Goal: Information Seeking & Learning: Learn about a topic

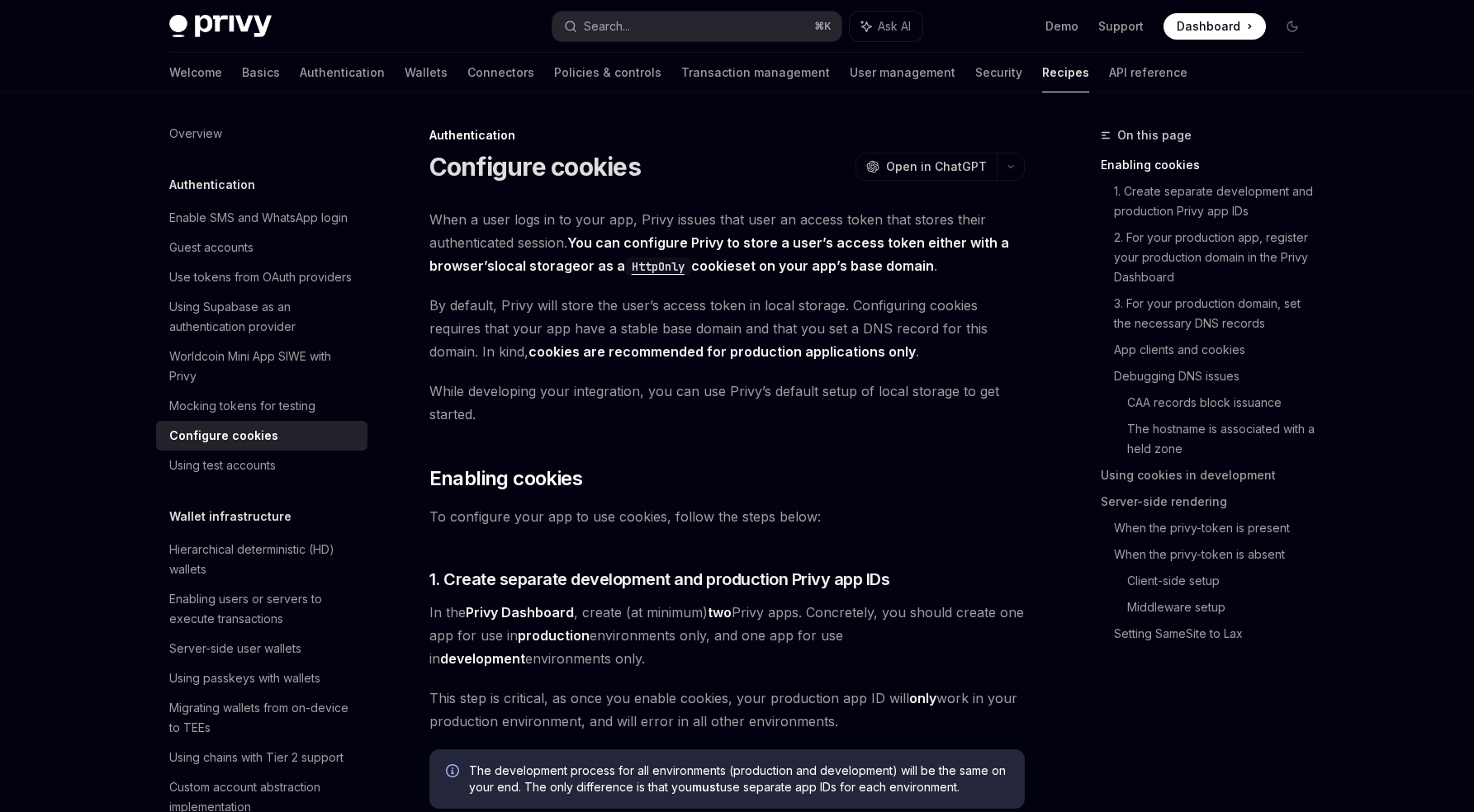
scroll to position [1243, 0]
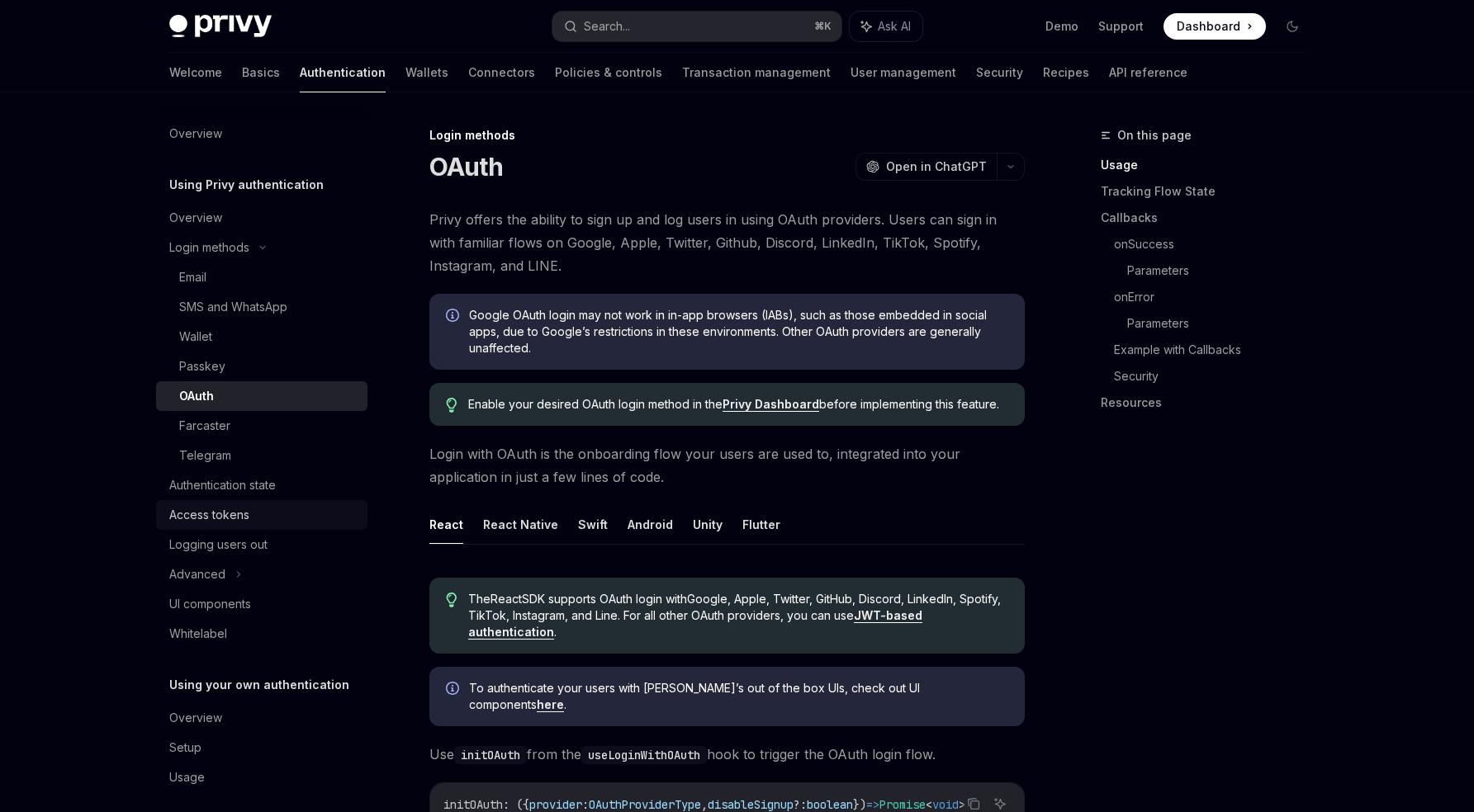
scroll to position [13, 0]
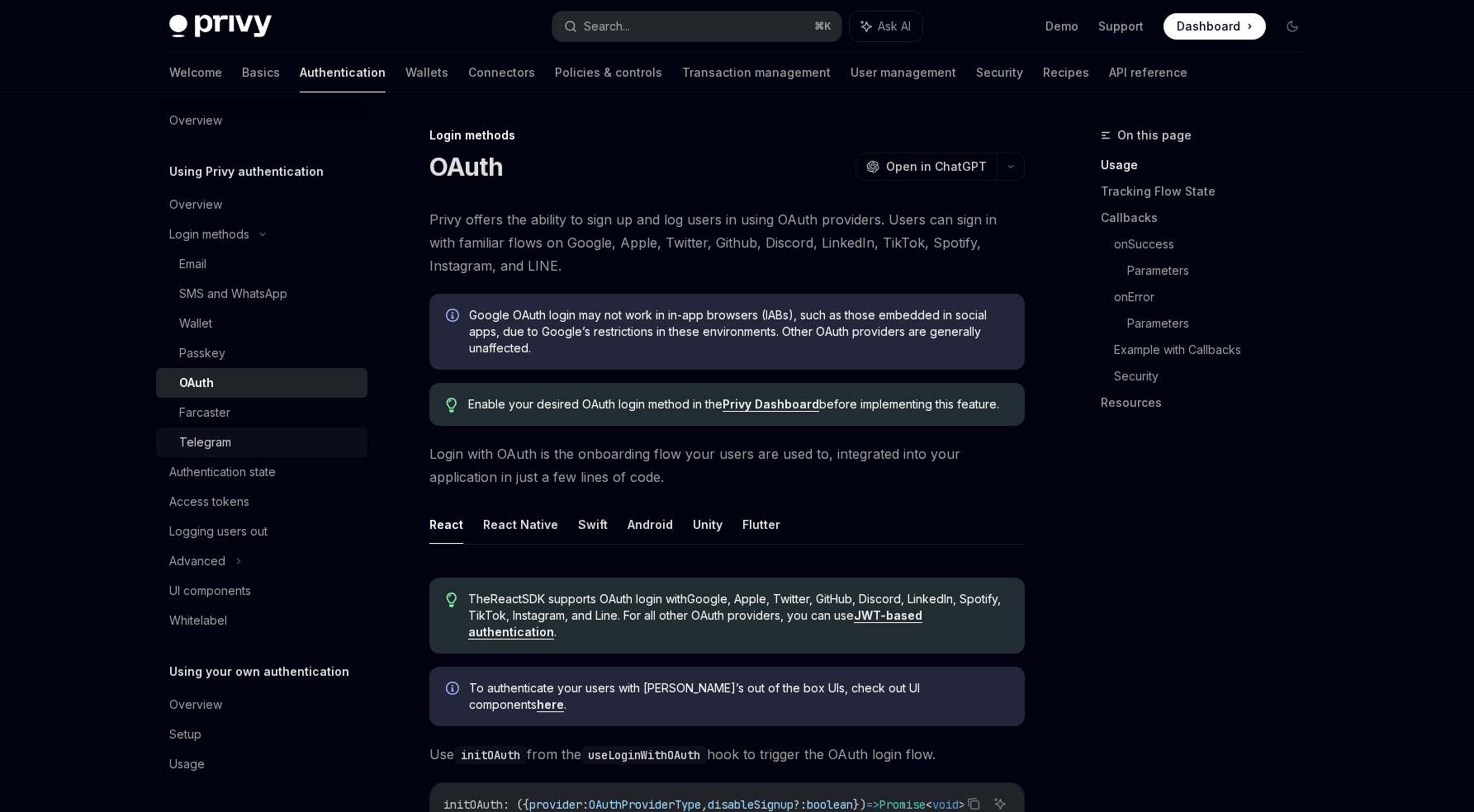
click at [231, 454] on link "Telegram" at bounding box center [262, 443] width 212 height 30
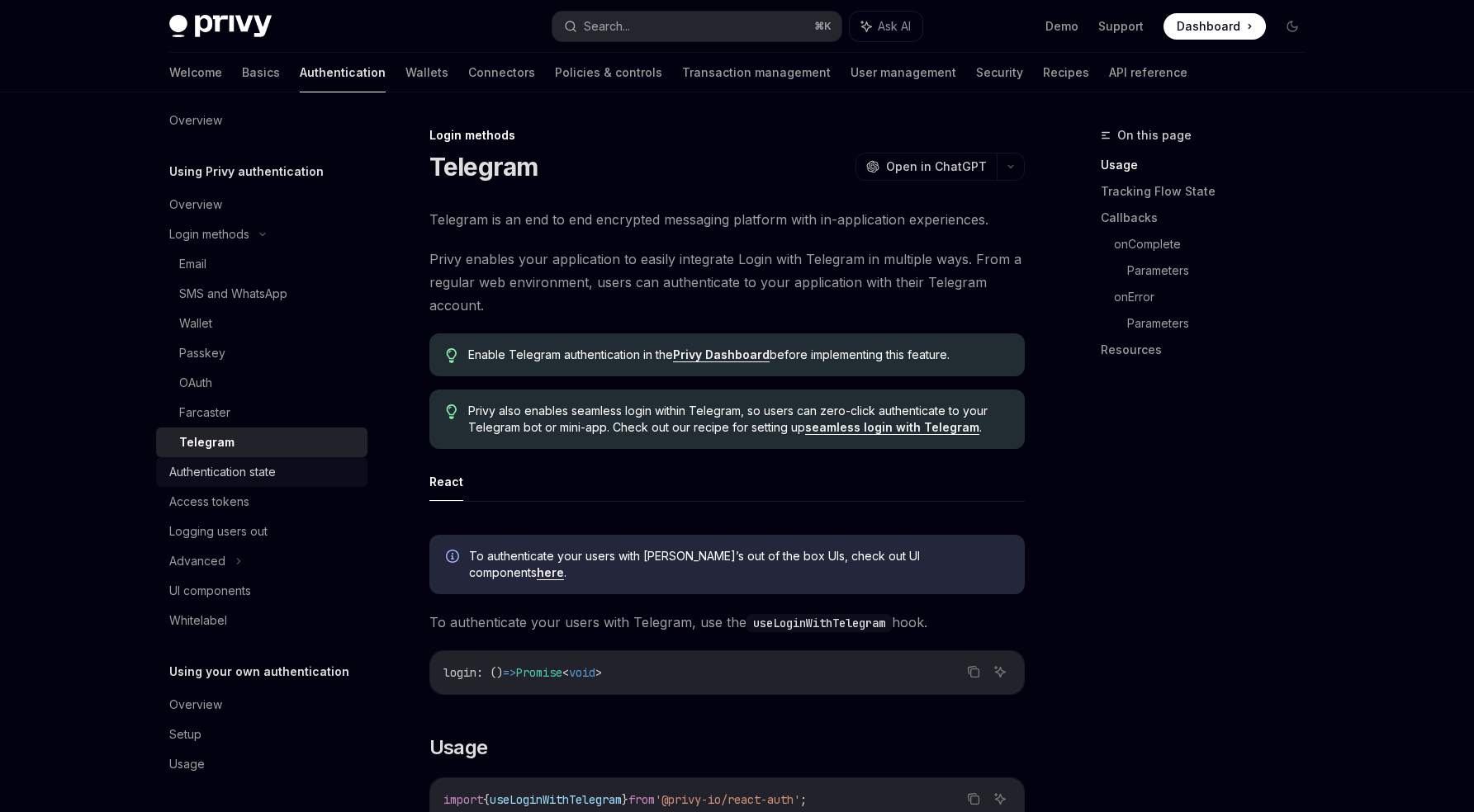
click at [238, 477] on div "Authentication state" at bounding box center [222, 472] width 107 height 19
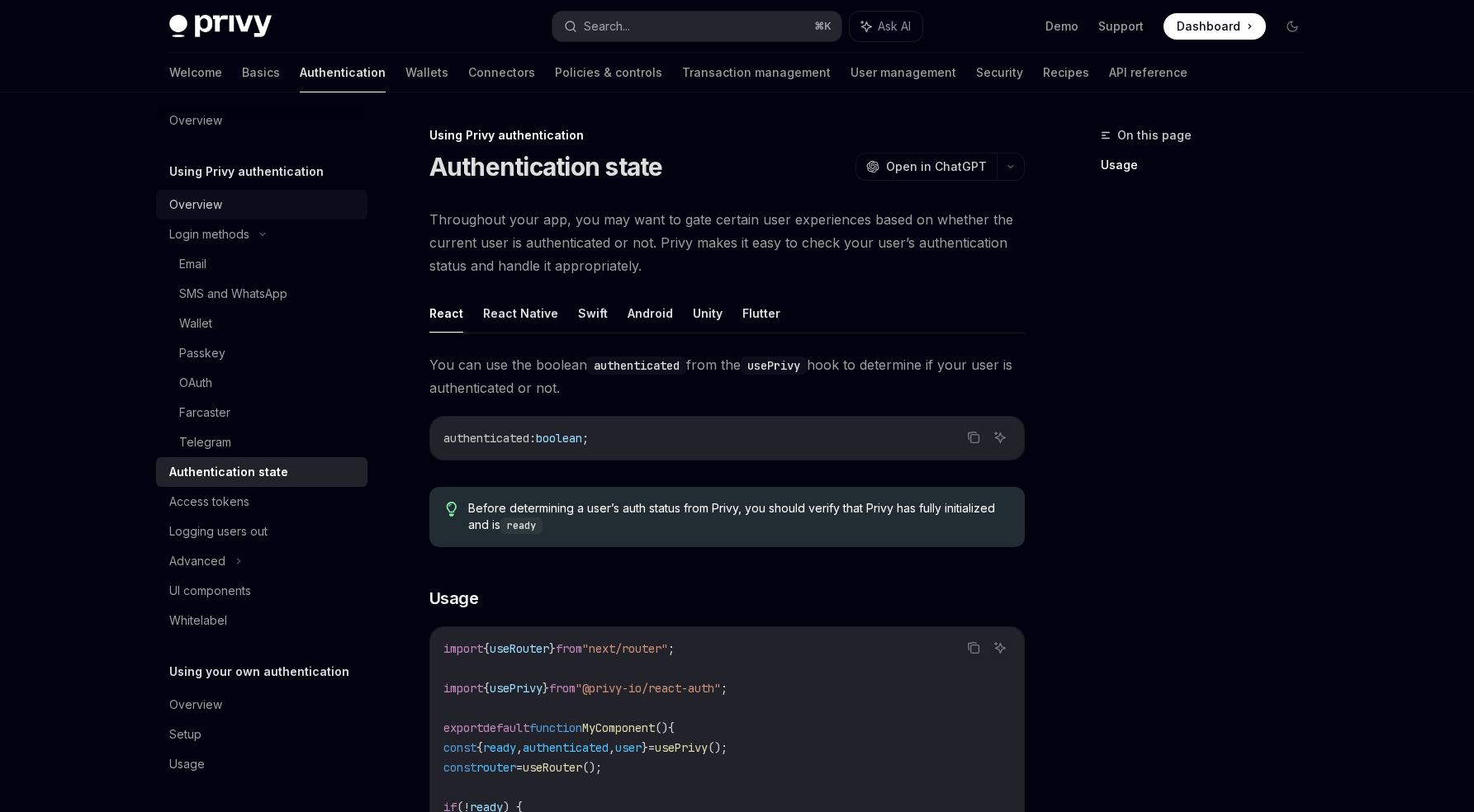
click at [230, 207] on div "Overview" at bounding box center [263, 205] width 188 height 19
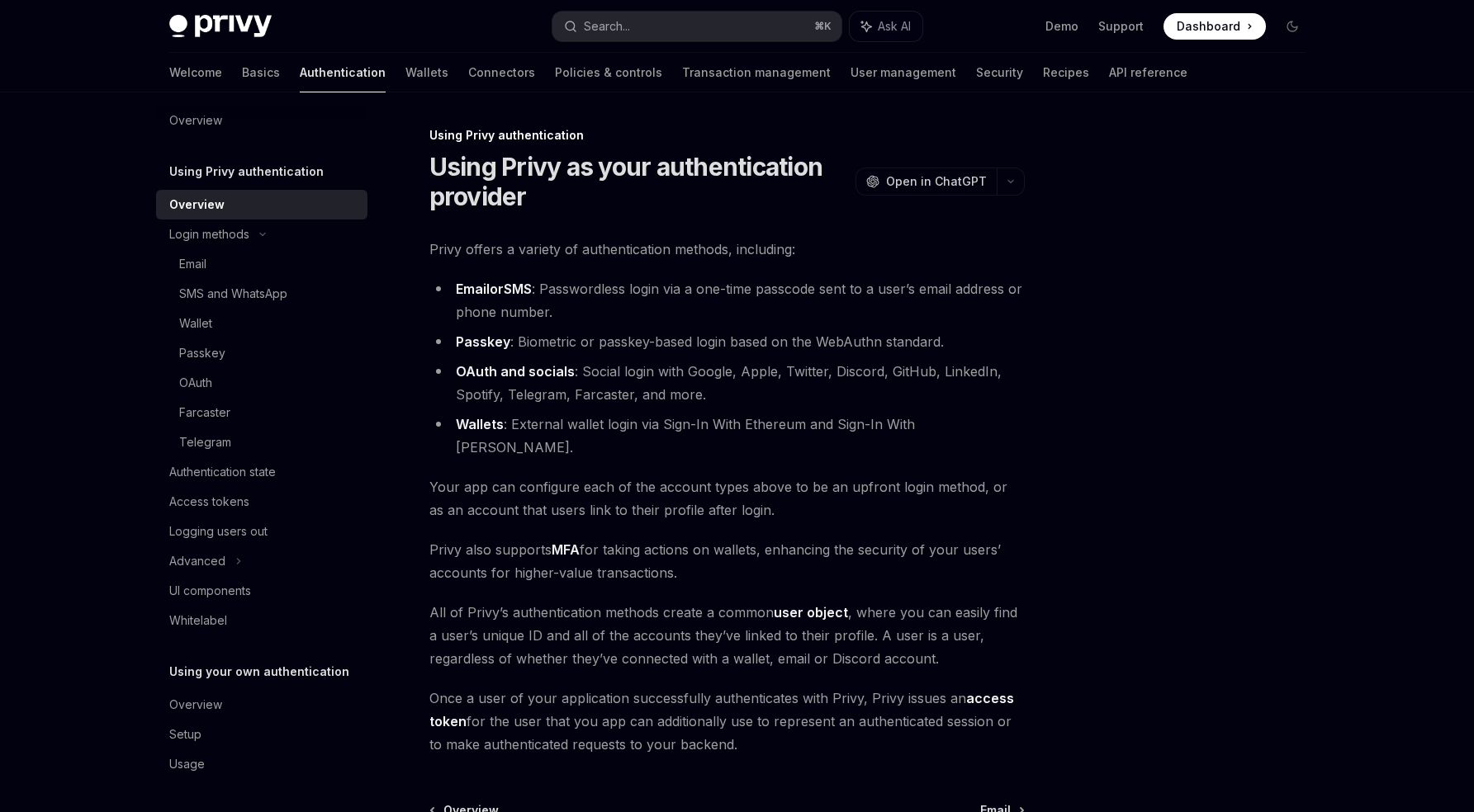
scroll to position [166, 0]
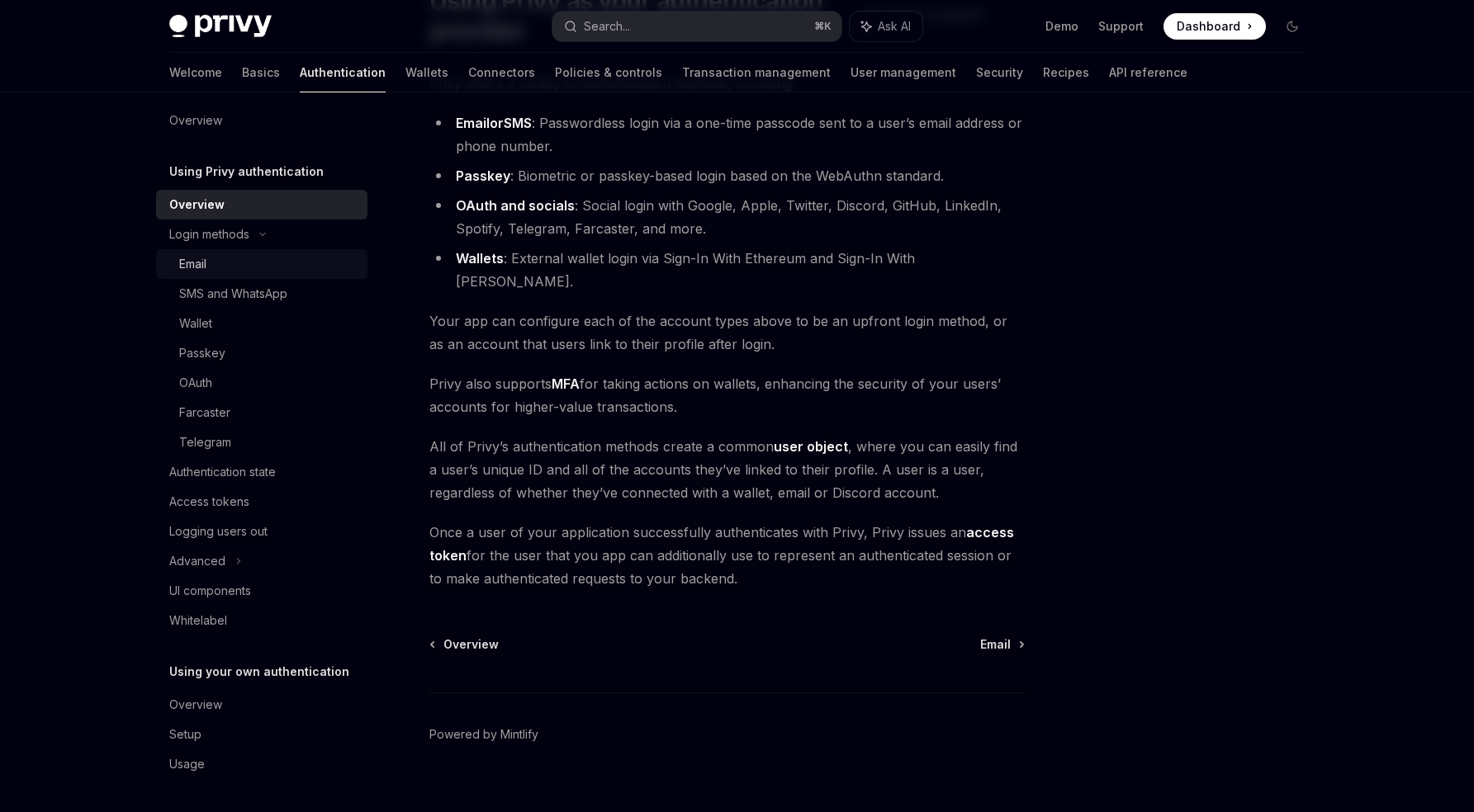
click at [270, 264] on div "Email" at bounding box center [268, 264] width 178 height 19
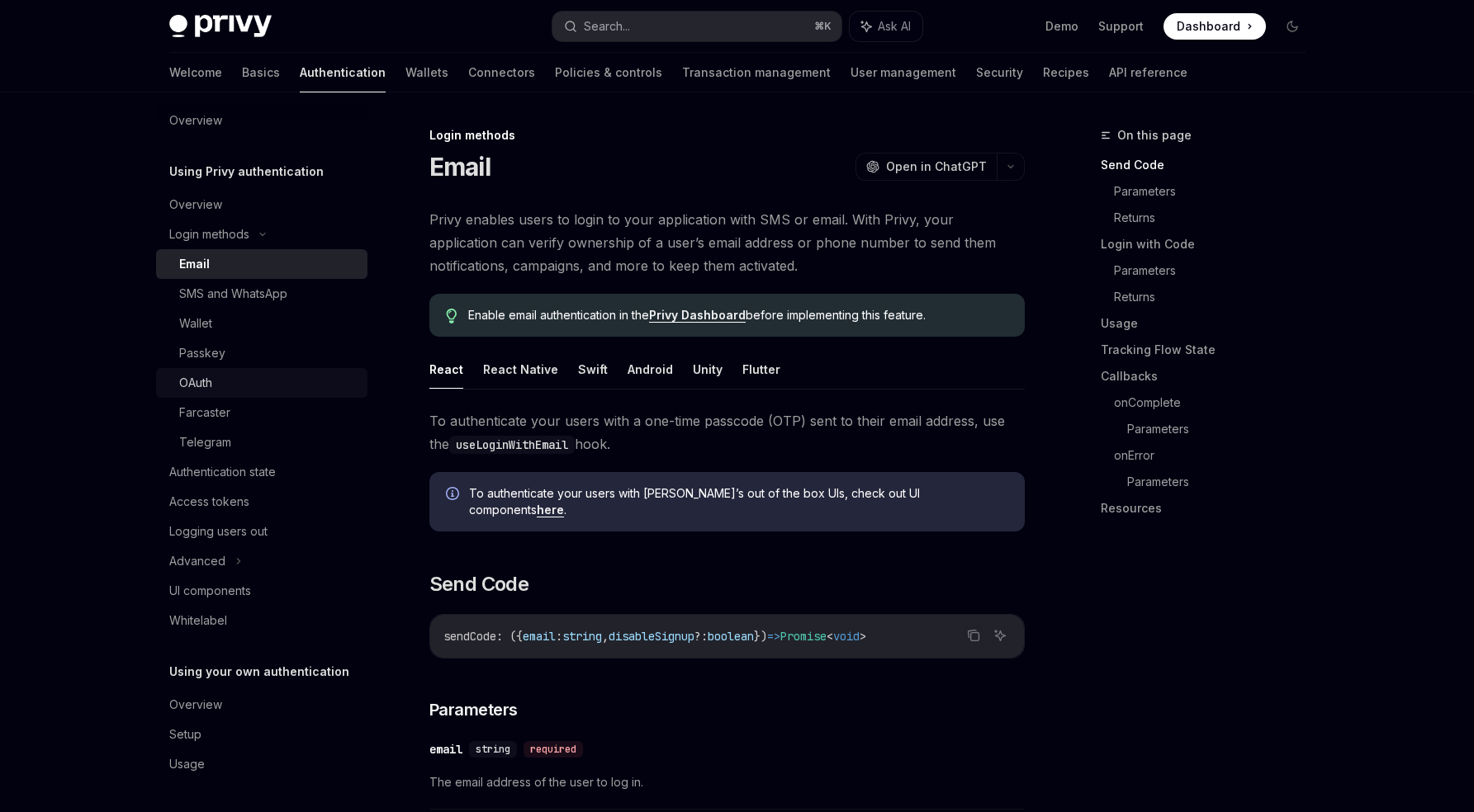
click at [244, 377] on div "OAuth" at bounding box center [268, 383] width 178 height 19
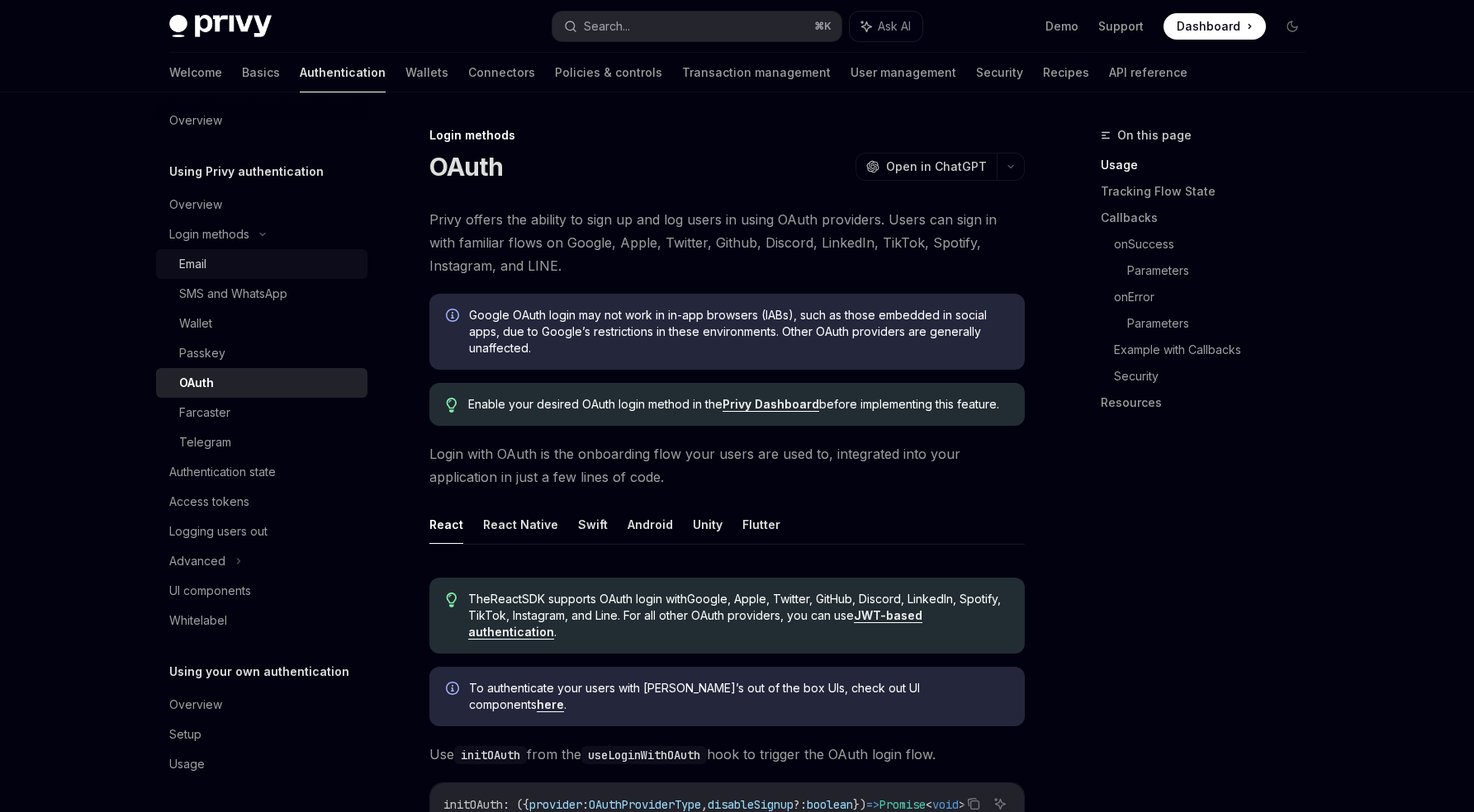
click at [239, 252] on link "Email" at bounding box center [262, 264] width 212 height 30
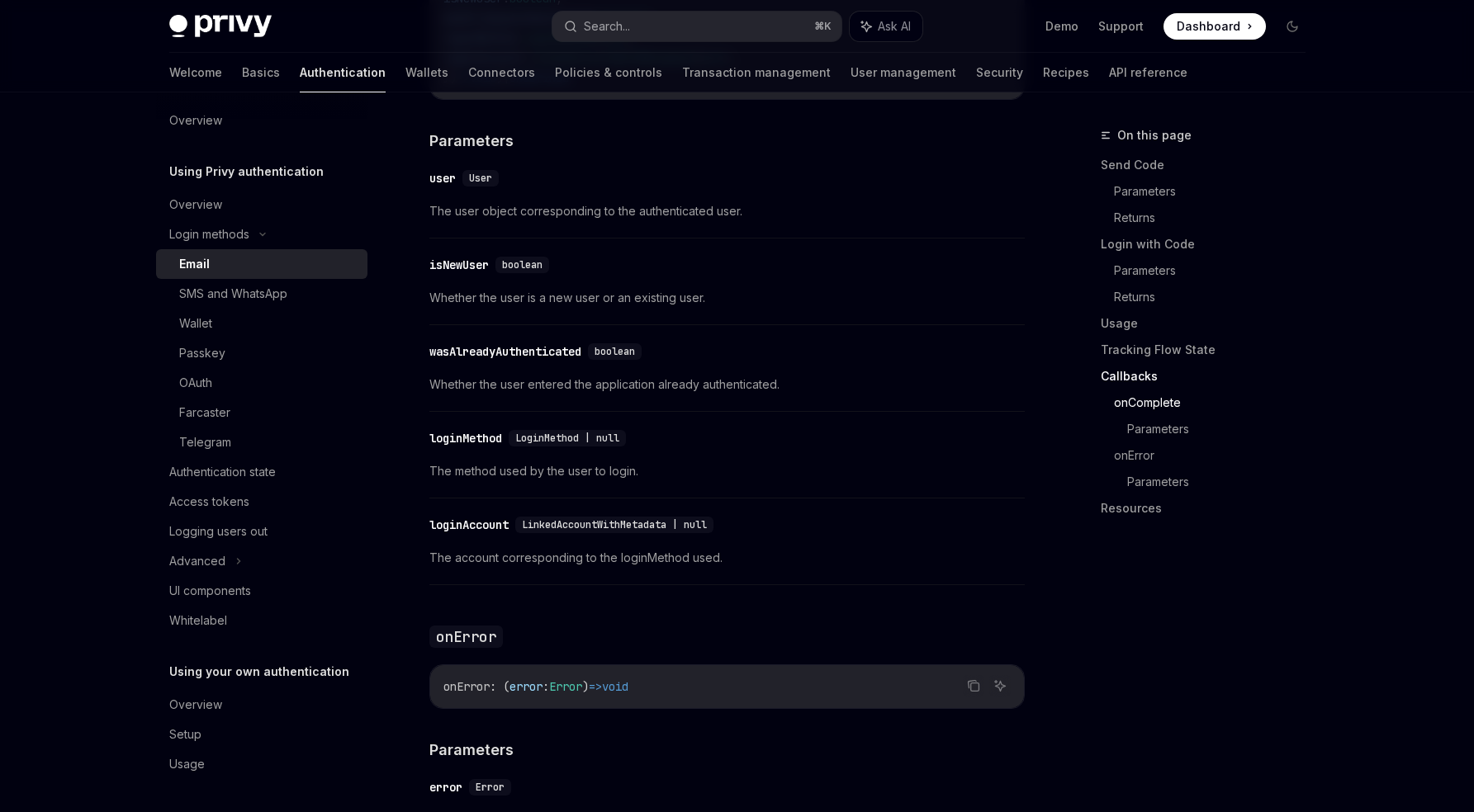
scroll to position [2728, 0]
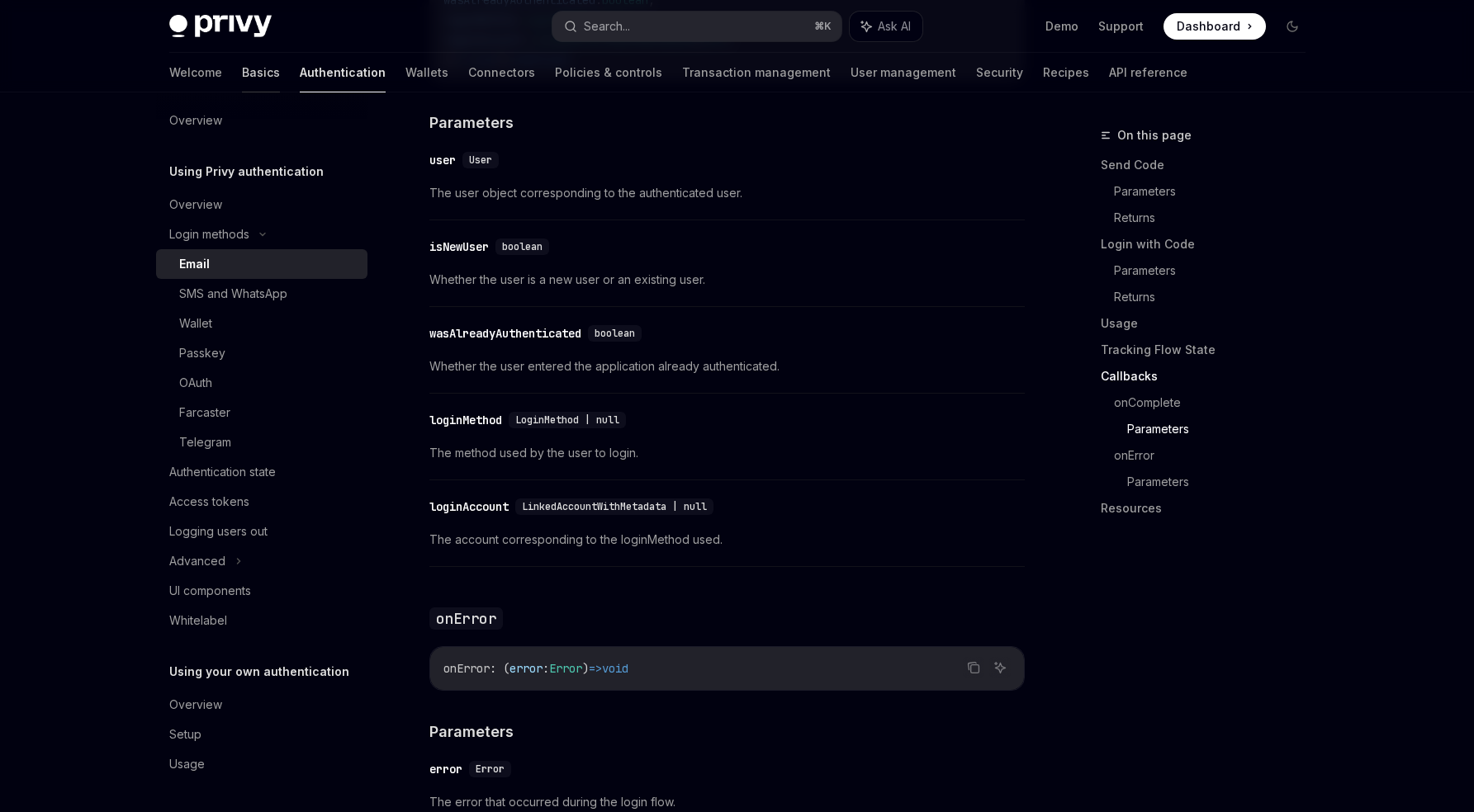
click at [242, 71] on link "Basics" at bounding box center [260, 72] width 38 height 40
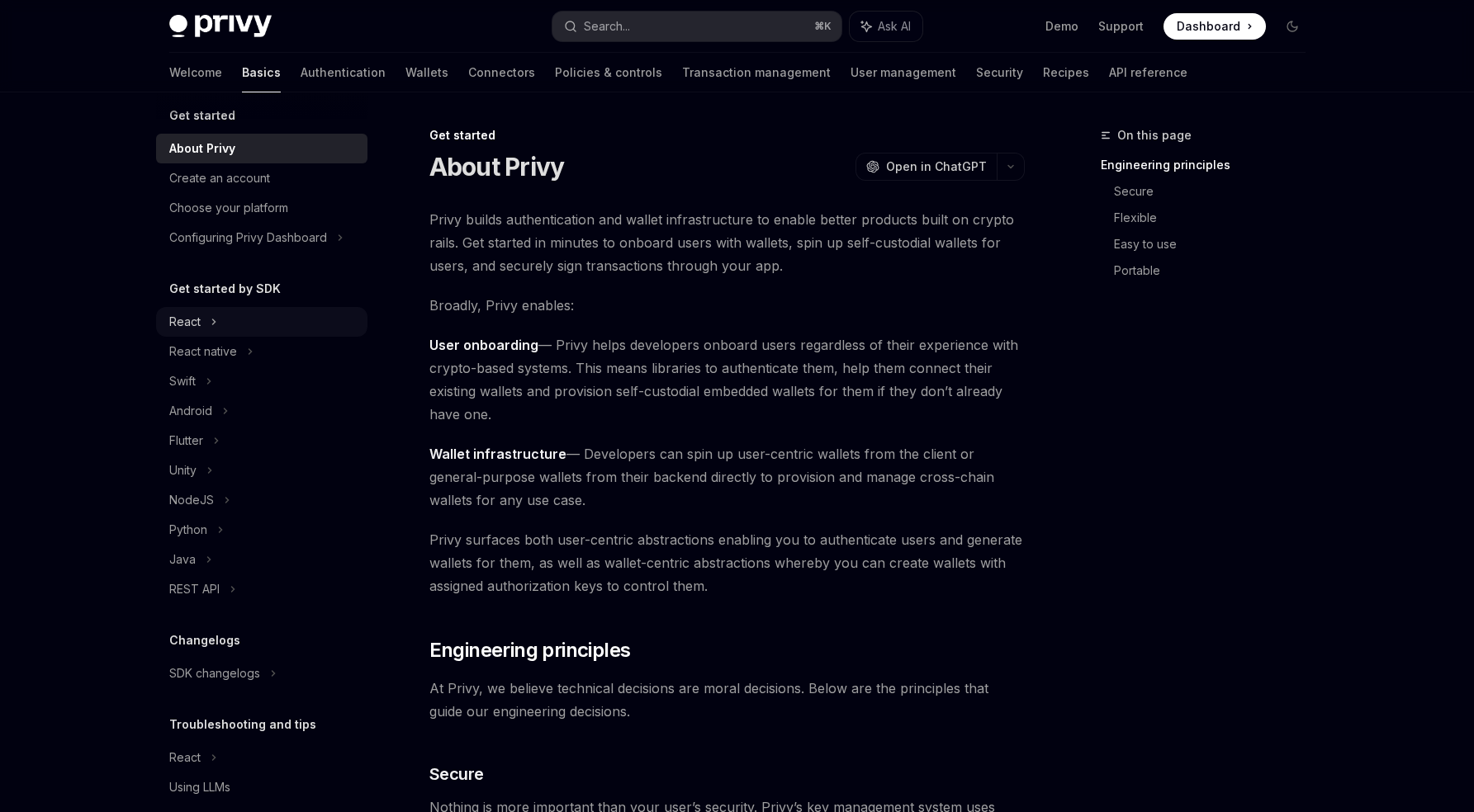
click at [218, 317] on div "React" at bounding box center [262, 322] width 212 height 30
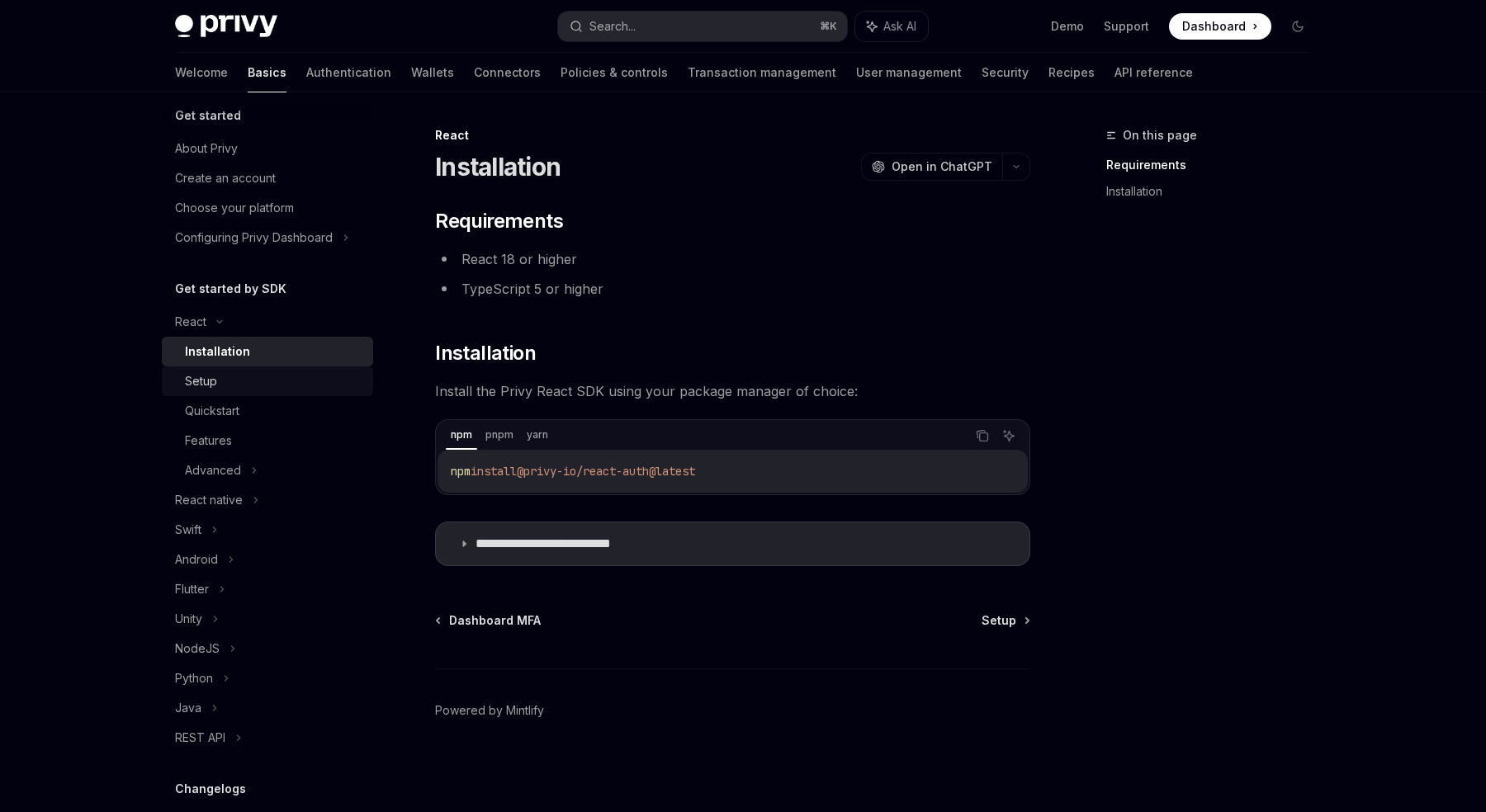
click at [231, 383] on div "Setup" at bounding box center [274, 381] width 178 height 19
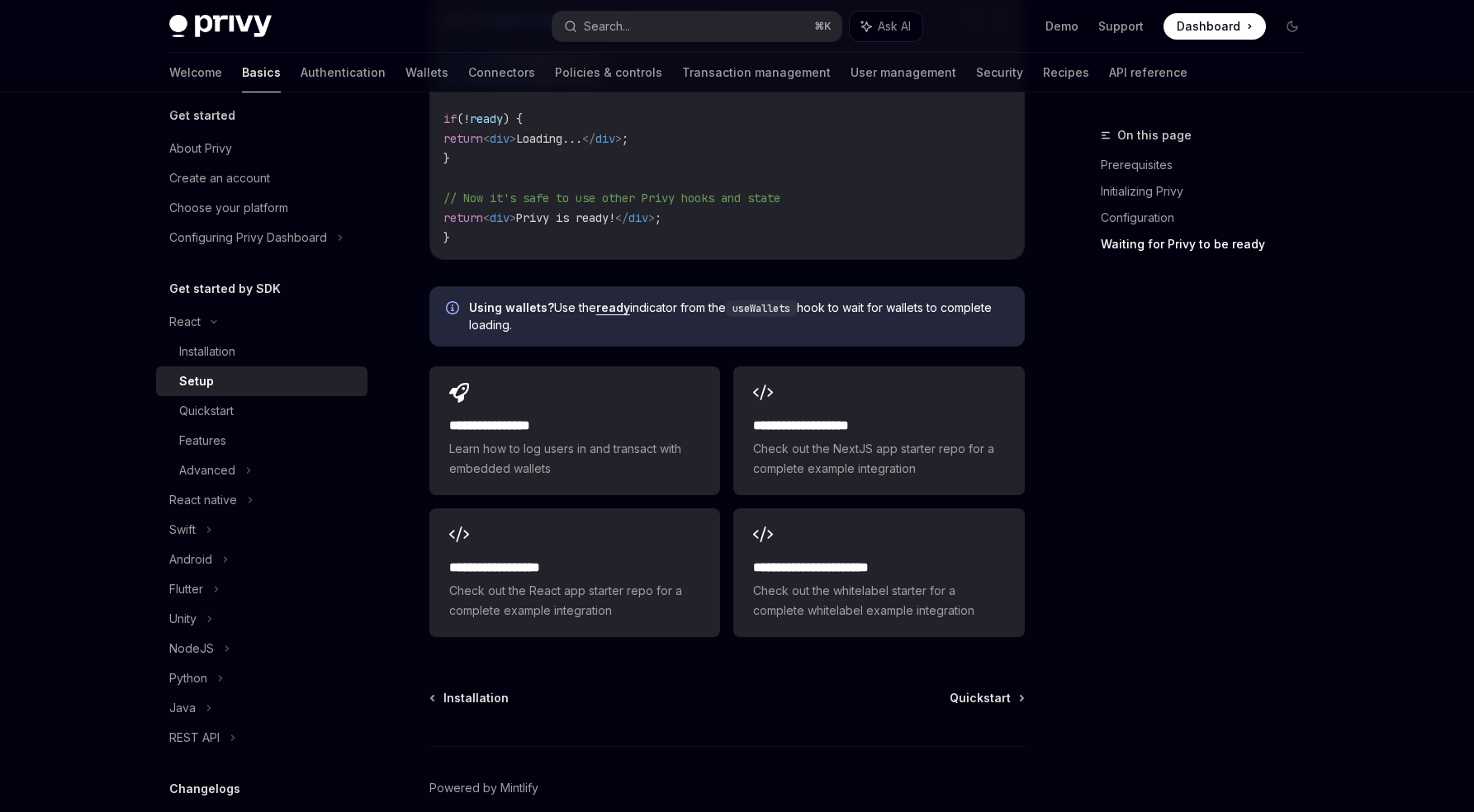
scroll to position [2022, 0]
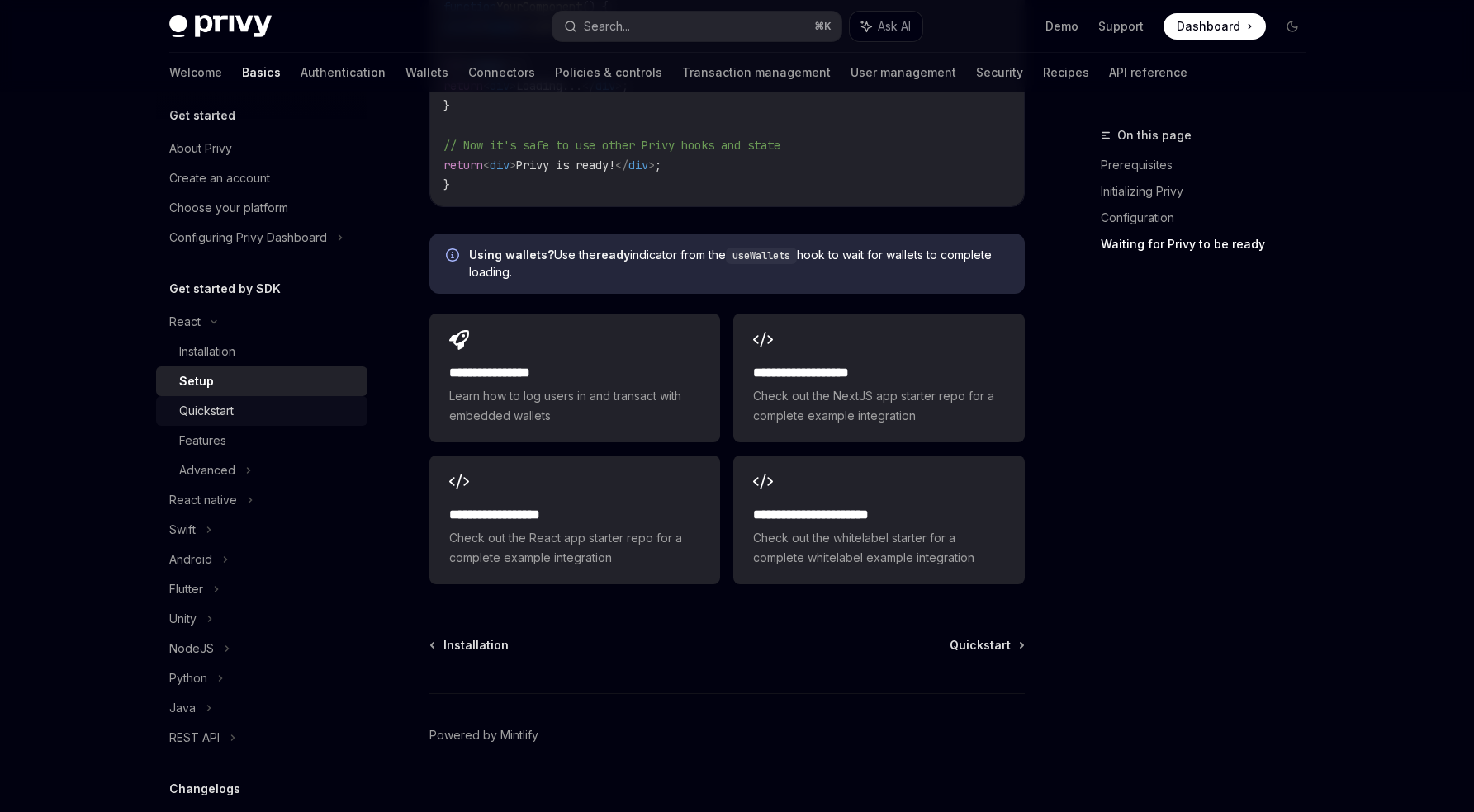
click at [230, 399] on link "Quickstart" at bounding box center [262, 411] width 212 height 30
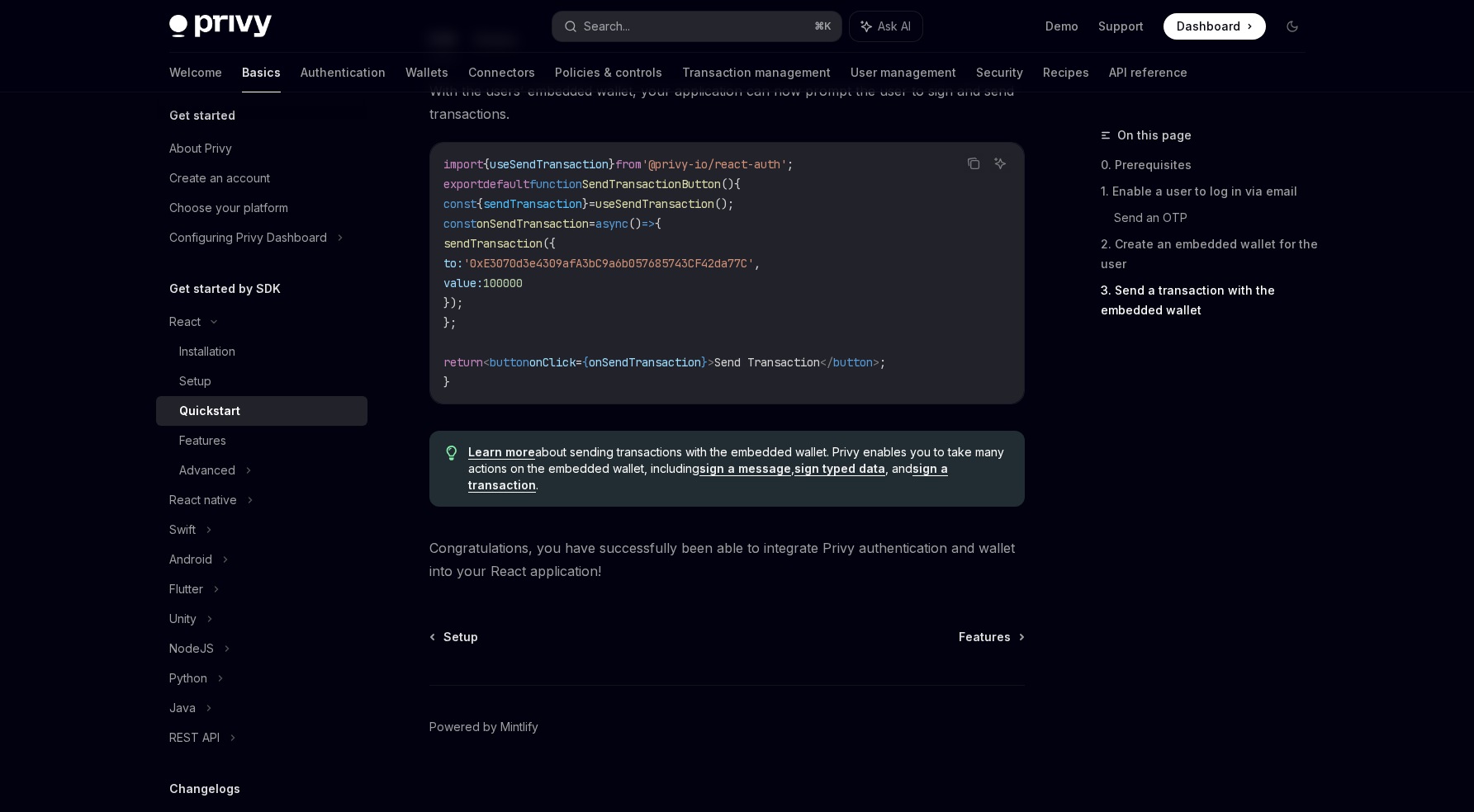
scroll to position [1583, 0]
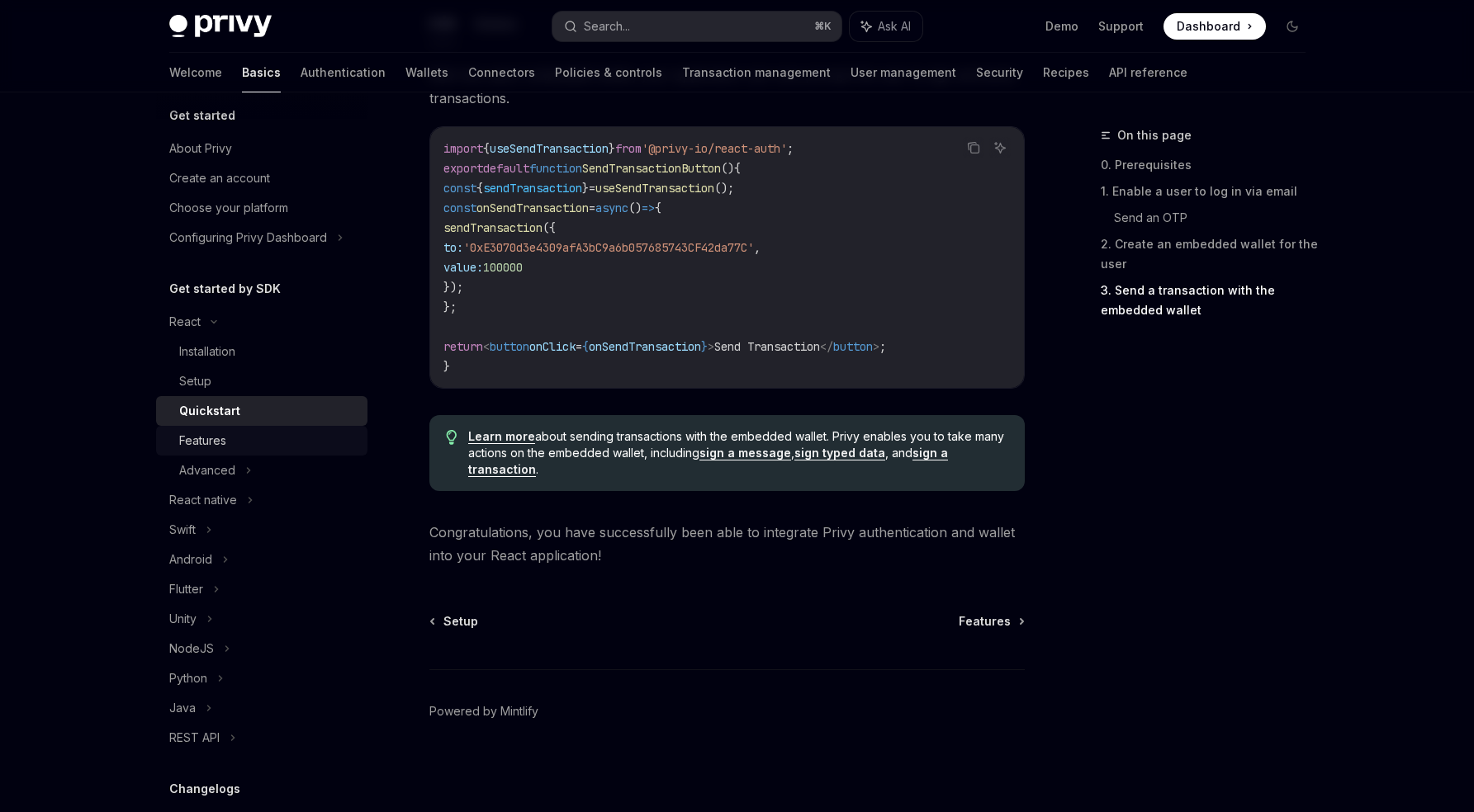
click at [219, 428] on link "Features" at bounding box center [262, 441] width 212 height 30
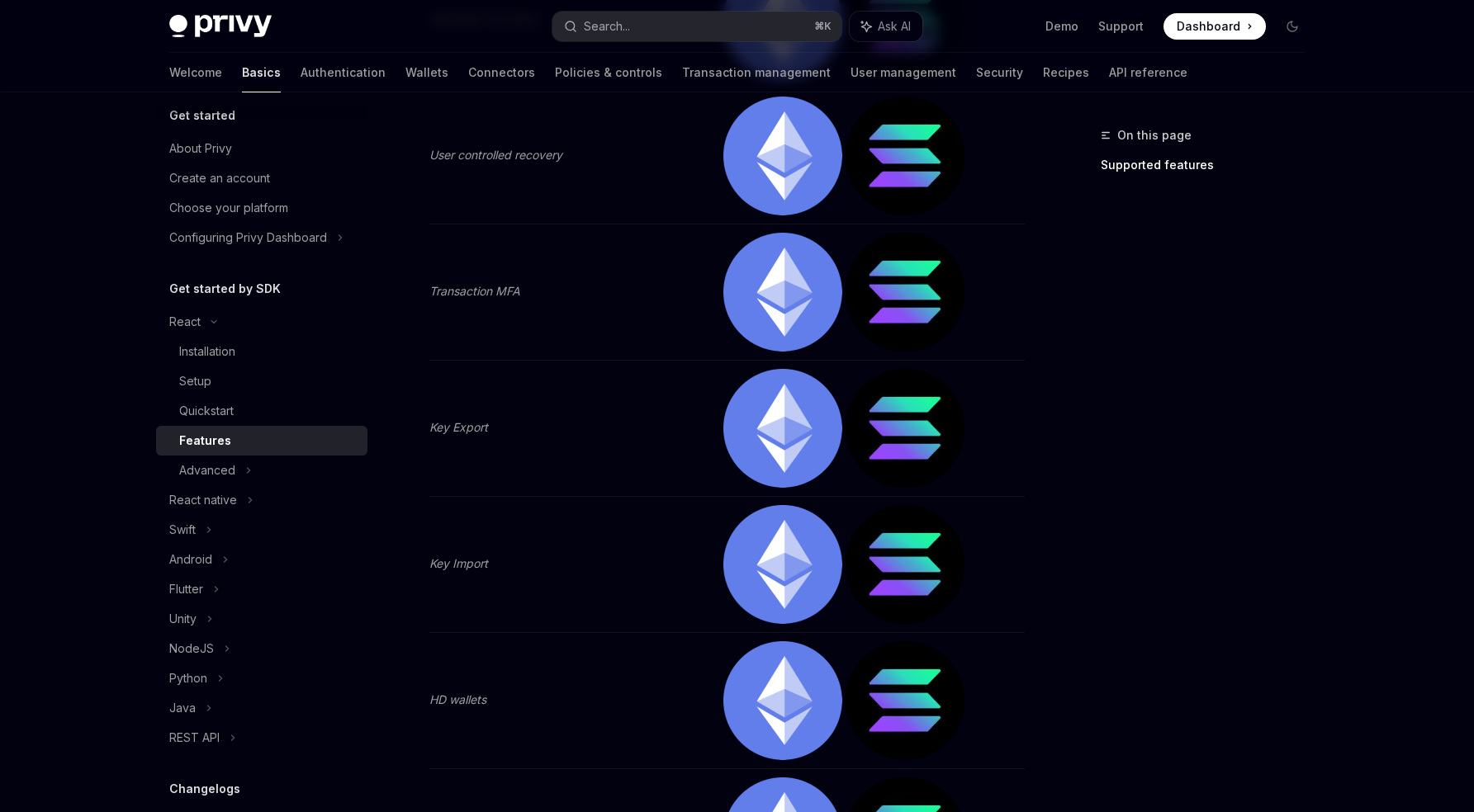
scroll to position [1572, 0]
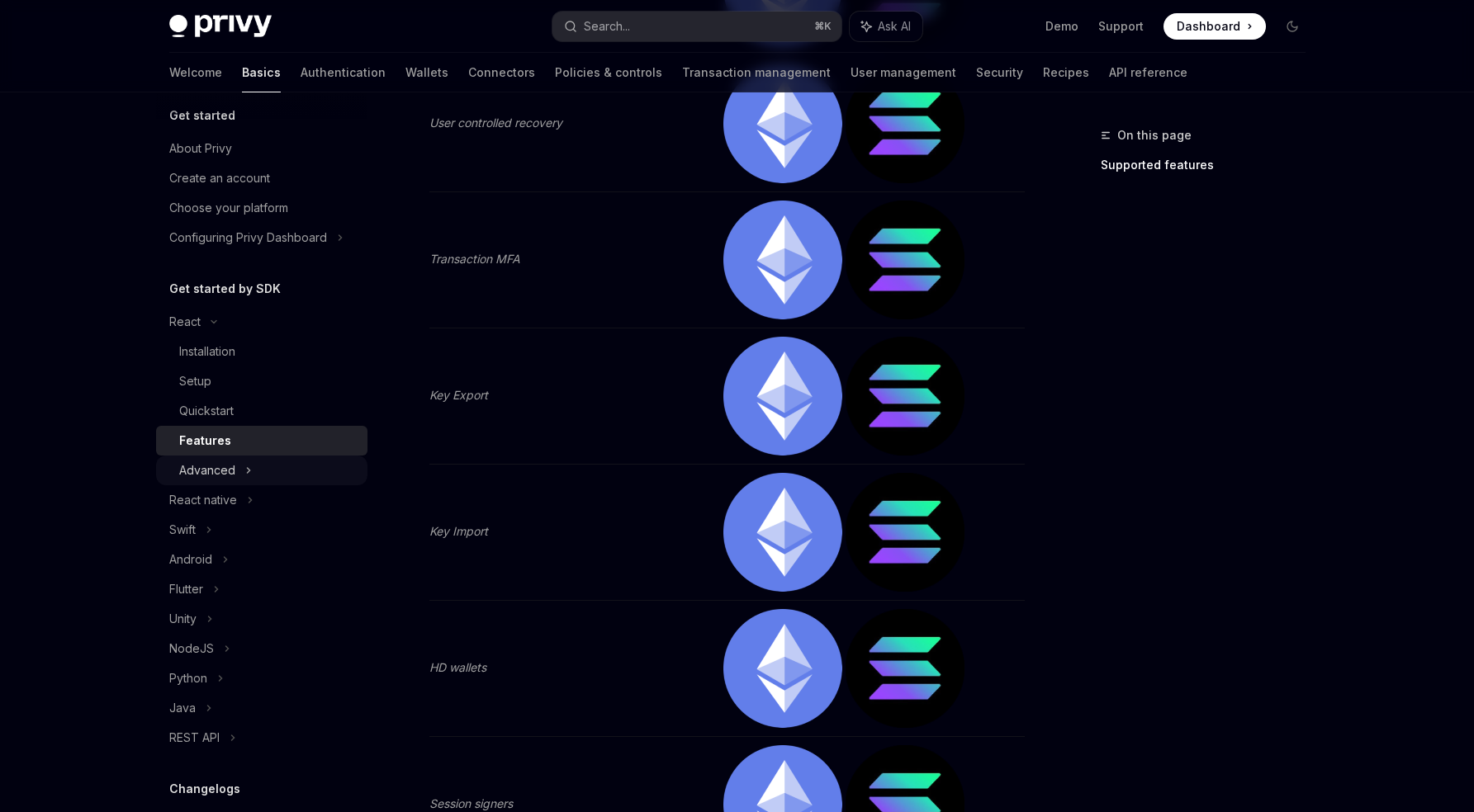
click at [238, 473] on div "Advanced" at bounding box center [262, 471] width 212 height 30
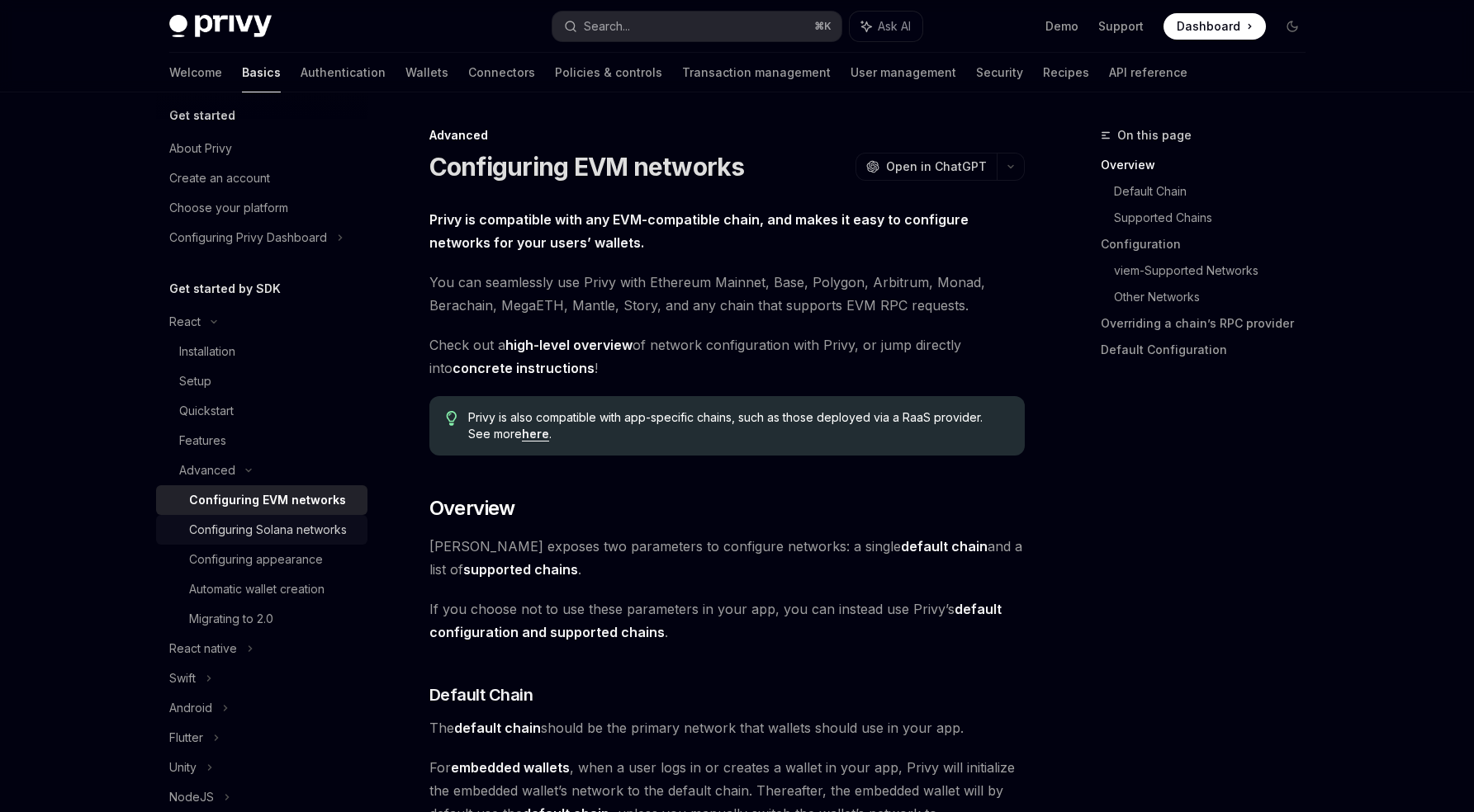
click at [263, 538] on div "Configuring Solana networks" at bounding box center [267, 530] width 158 height 19
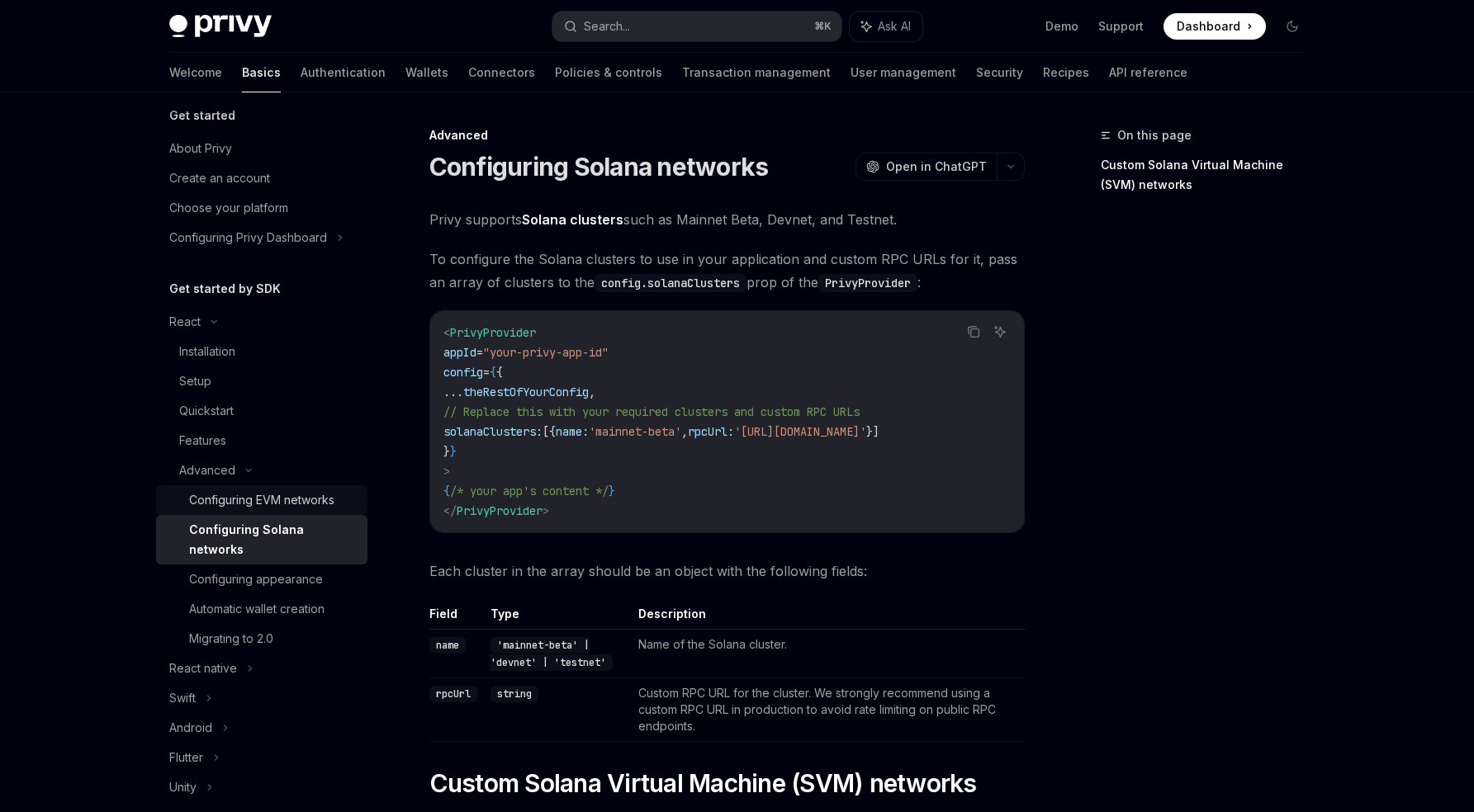
click at [256, 497] on div "Configuring EVM networks" at bounding box center [261, 500] width 146 height 19
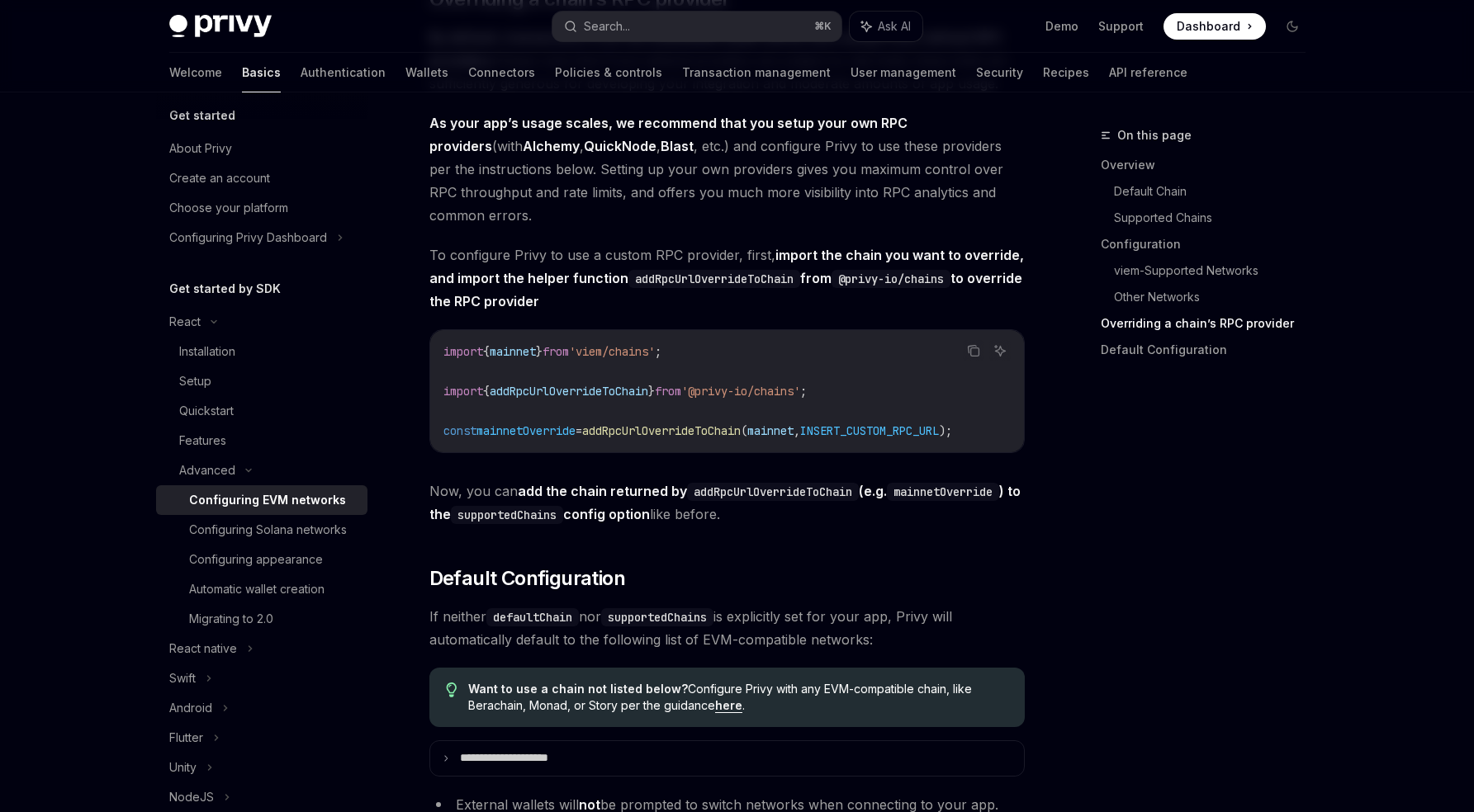
scroll to position [4158, 0]
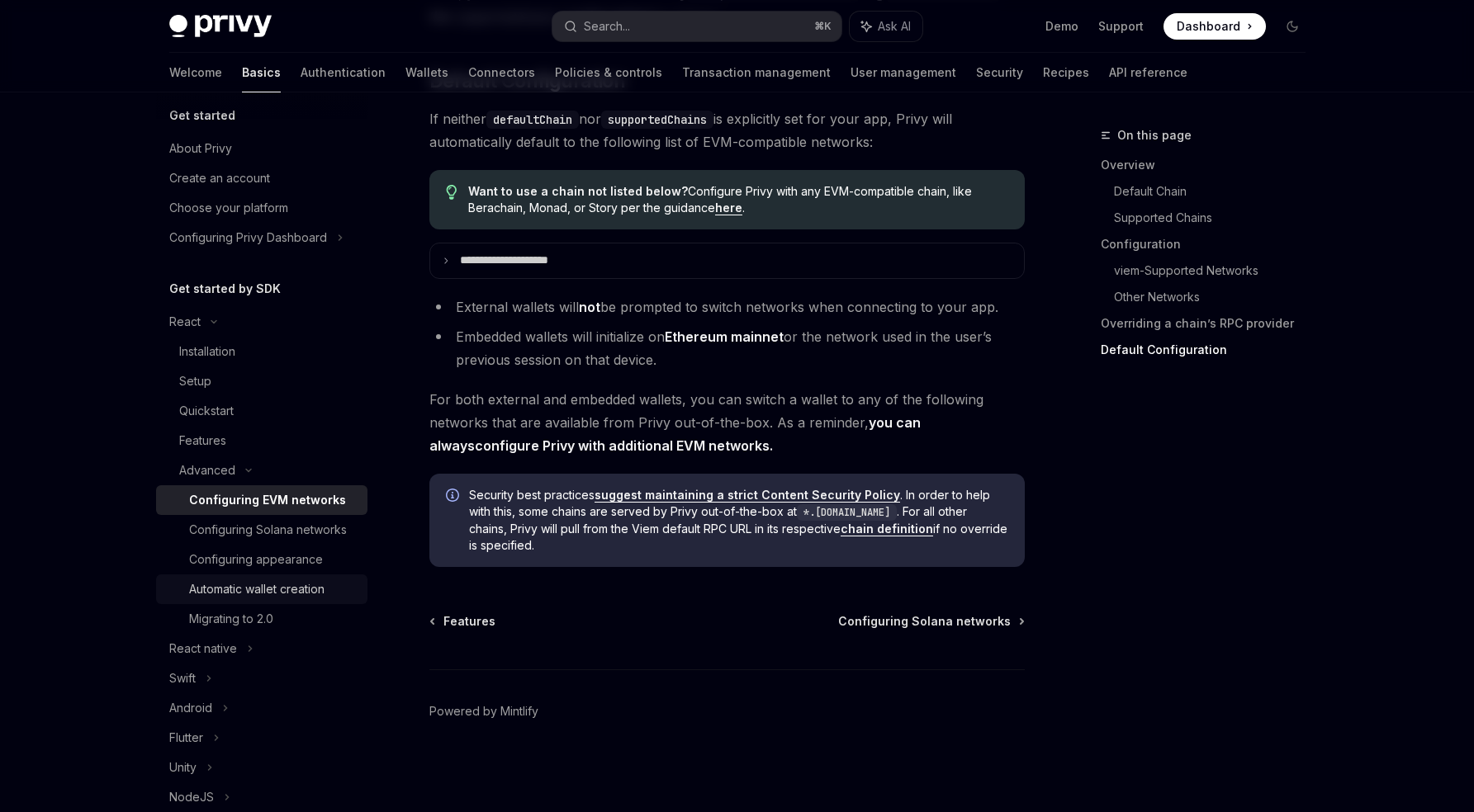
click at [267, 600] on div "Automatic wallet creation" at bounding box center [257, 589] width 136 height 19
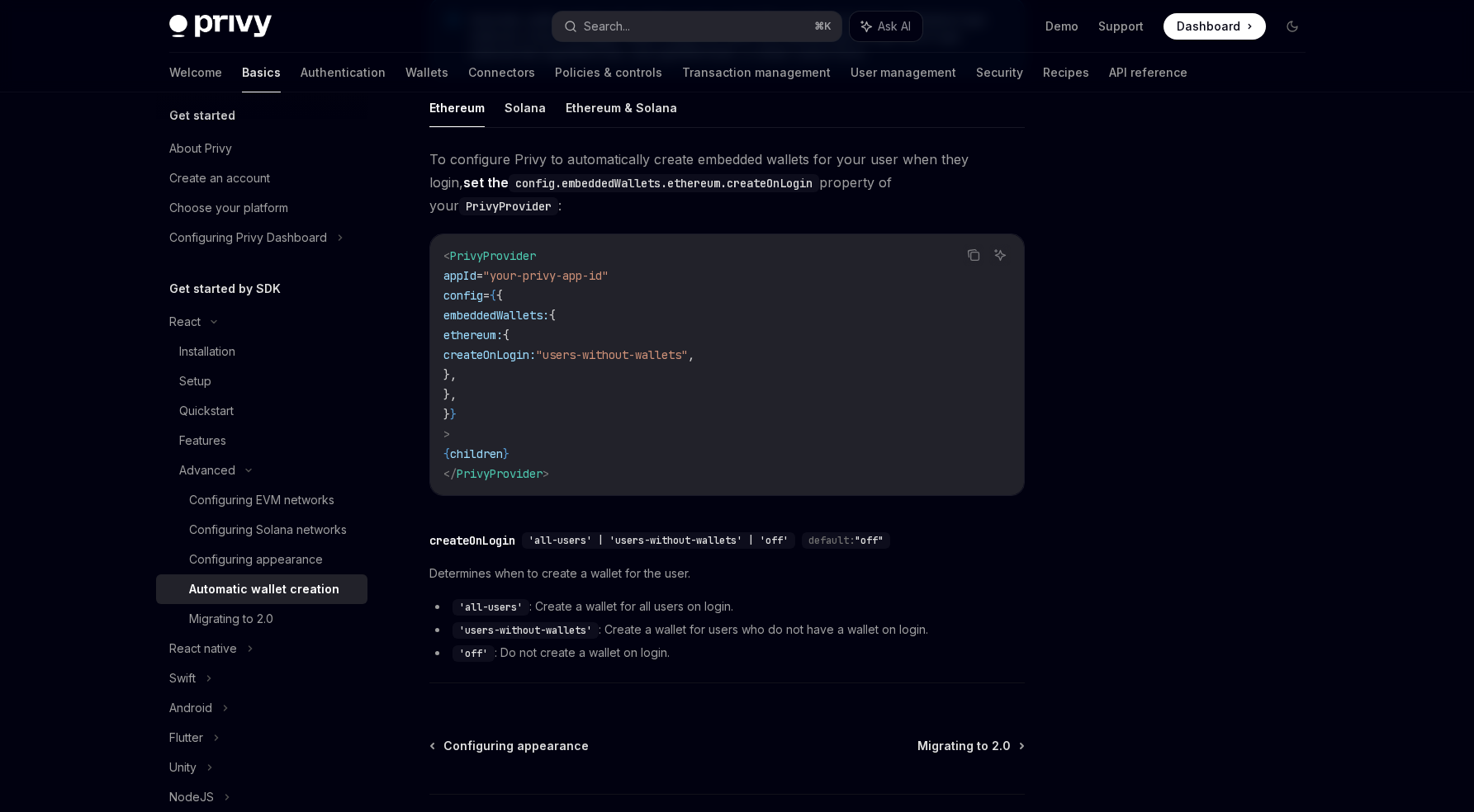
scroll to position [421, 0]
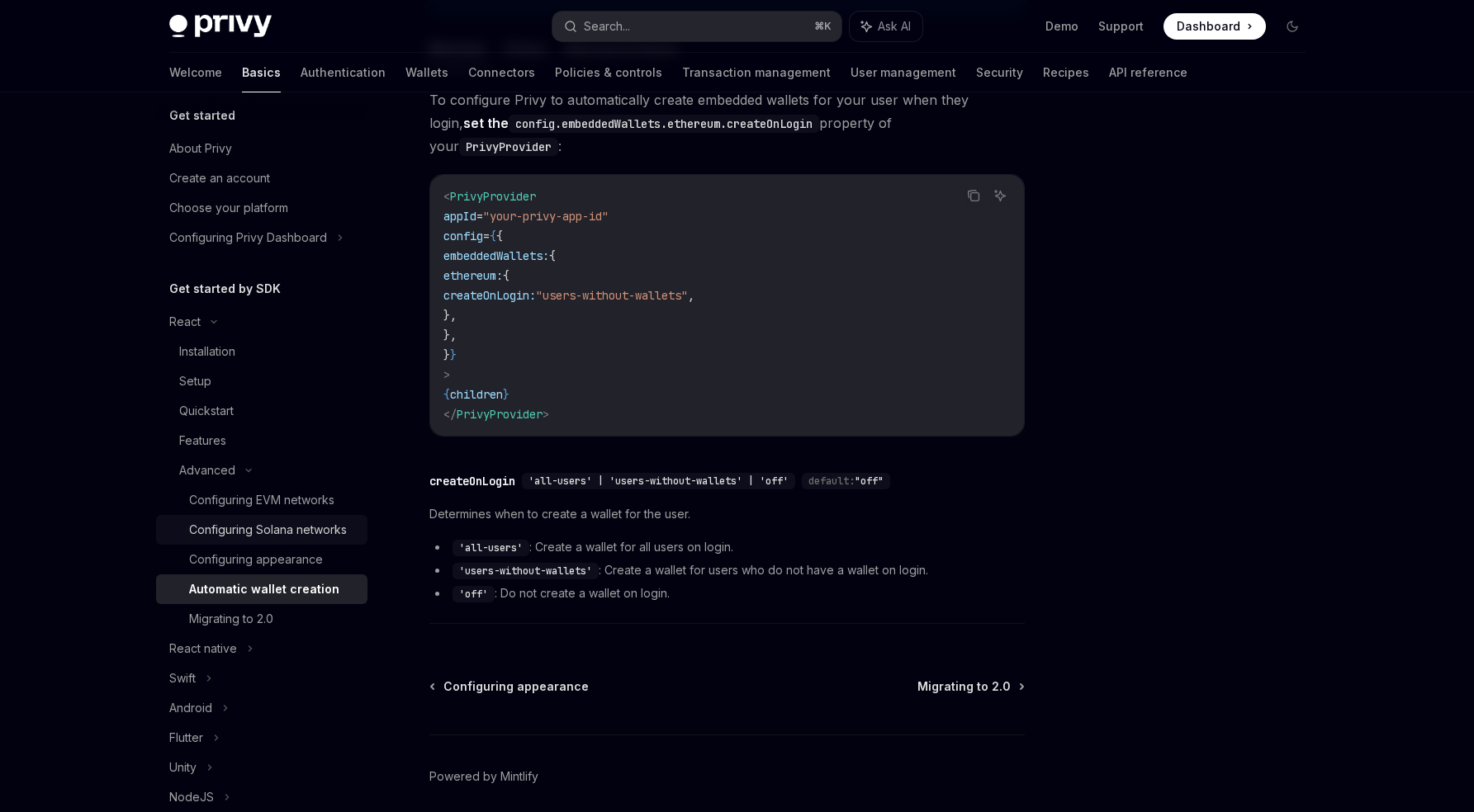
click at [283, 540] on div "Configuring Solana networks" at bounding box center [267, 530] width 158 height 19
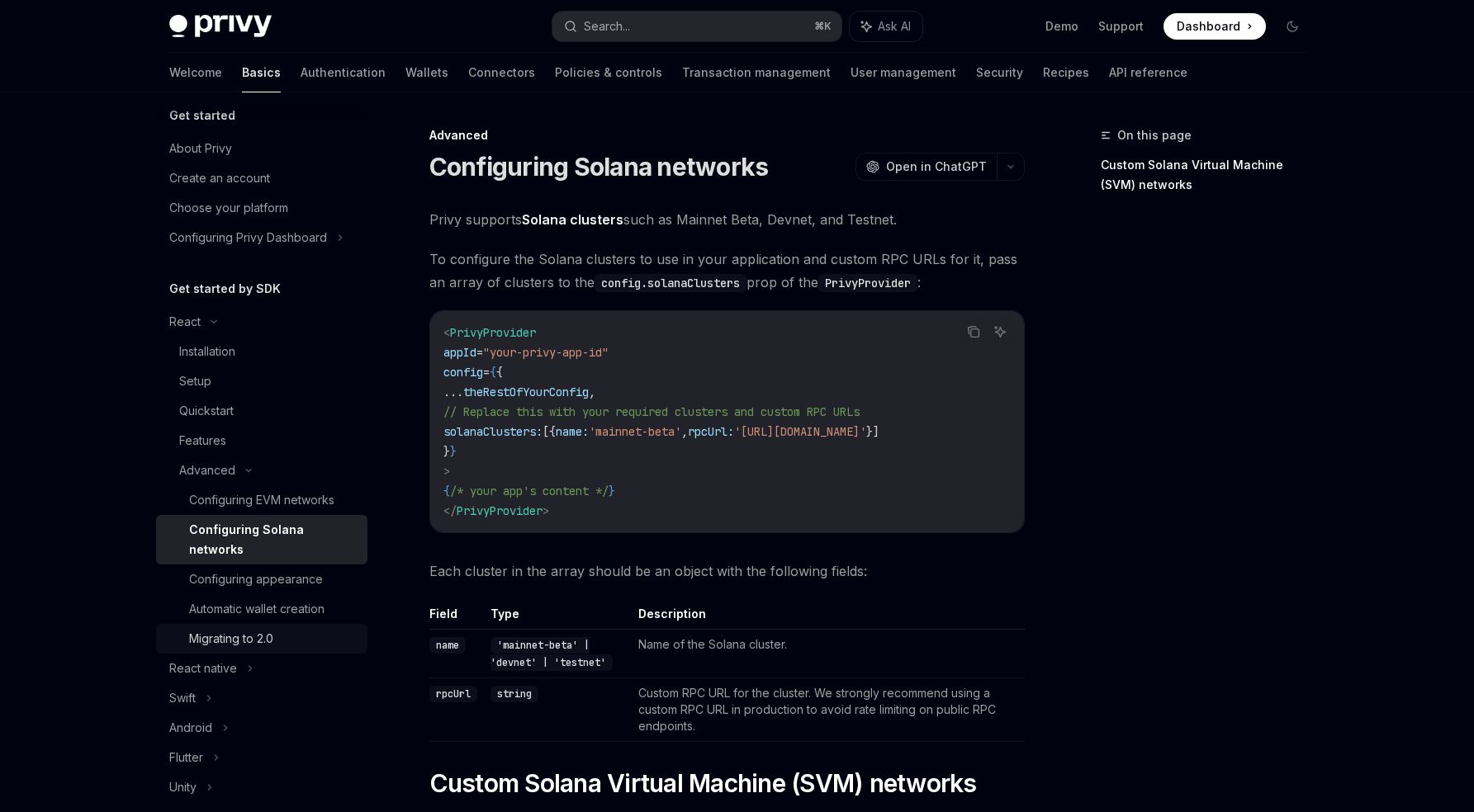
click at [270, 650] on link "Migrating to 2.0" at bounding box center [262, 639] width 212 height 30
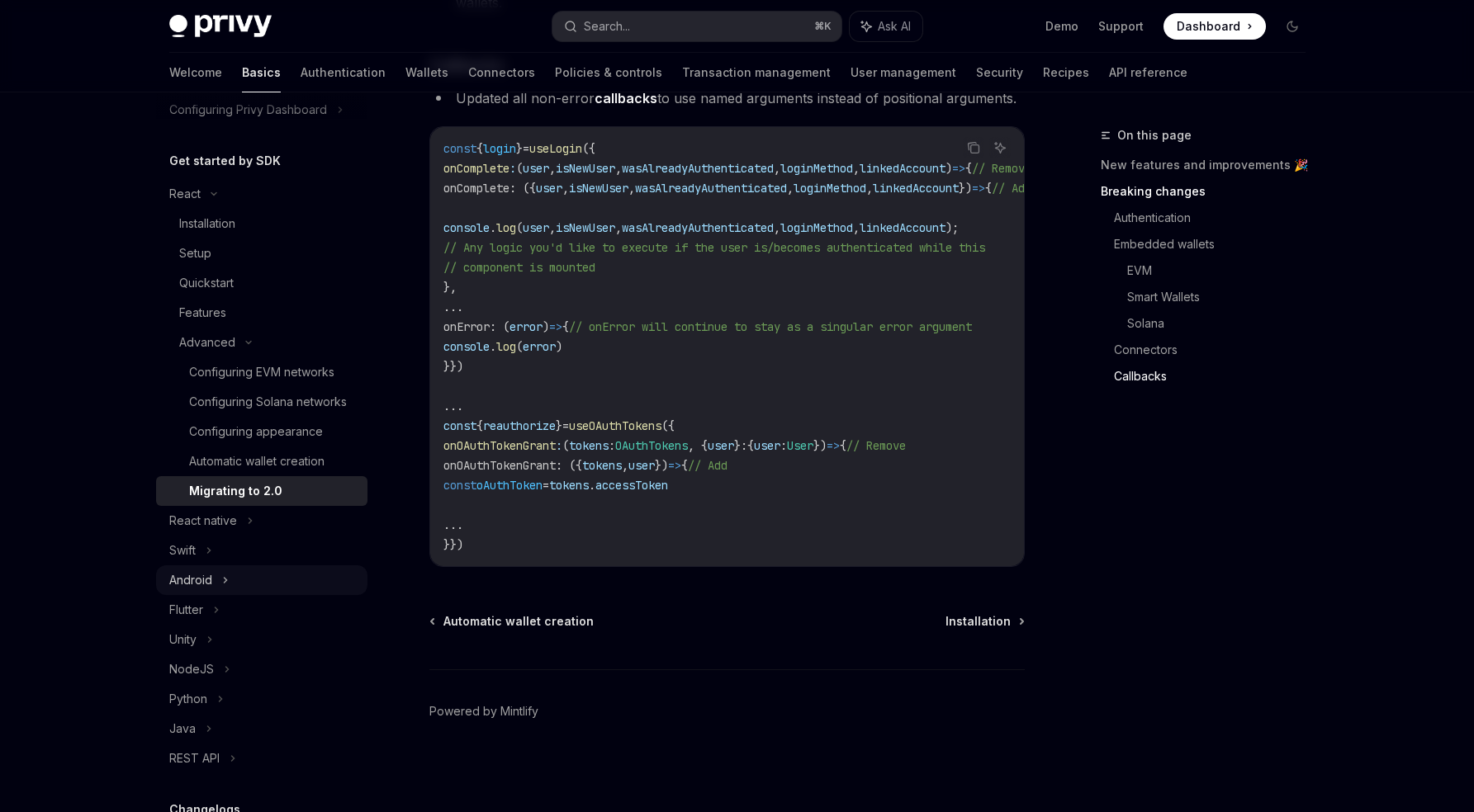
scroll to position [146, 0]
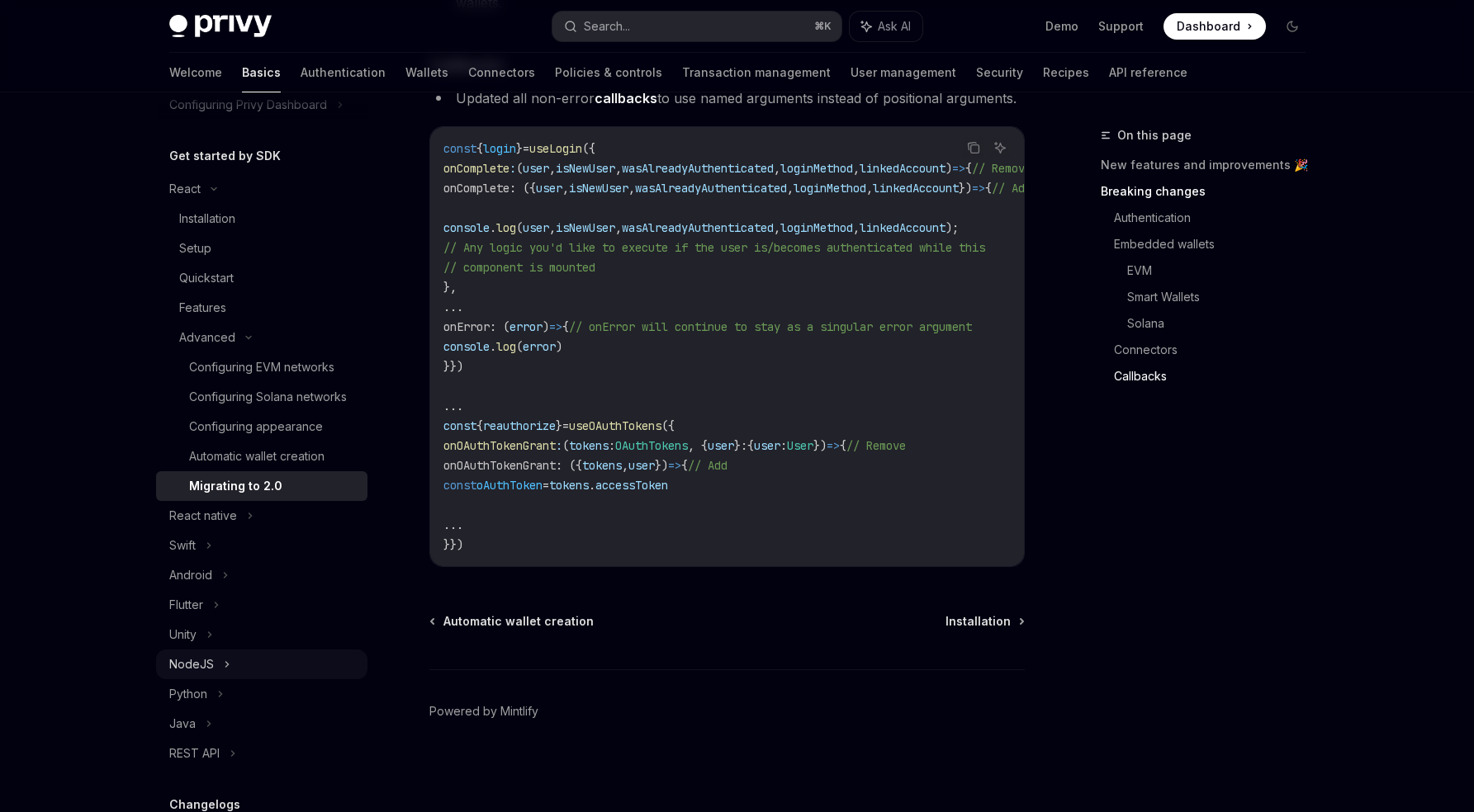
click at [226, 667] on icon at bounding box center [227, 665] width 3 height 5
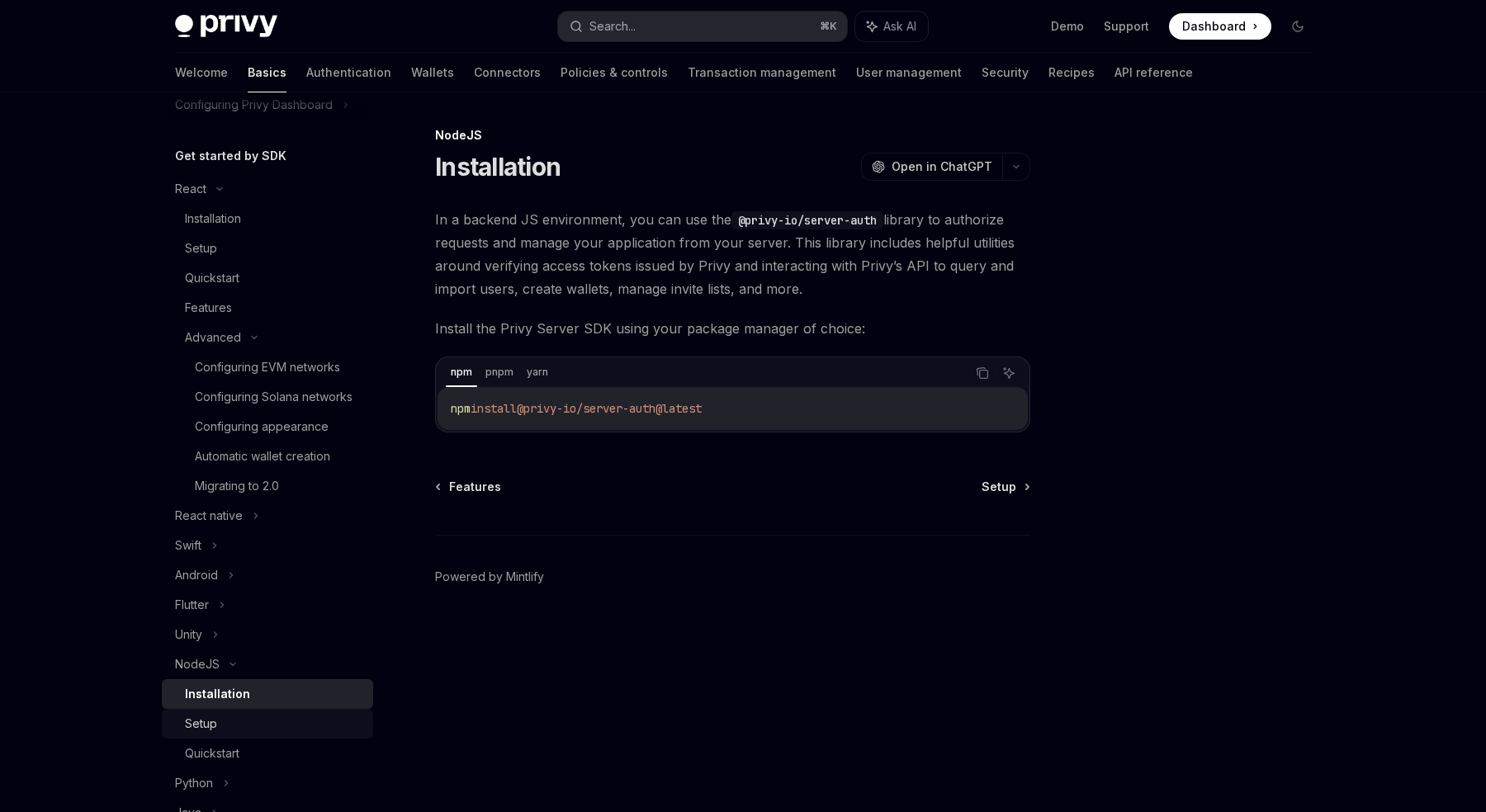
click at [220, 734] on div "Setup" at bounding box center [274, 724] width 178 height 19
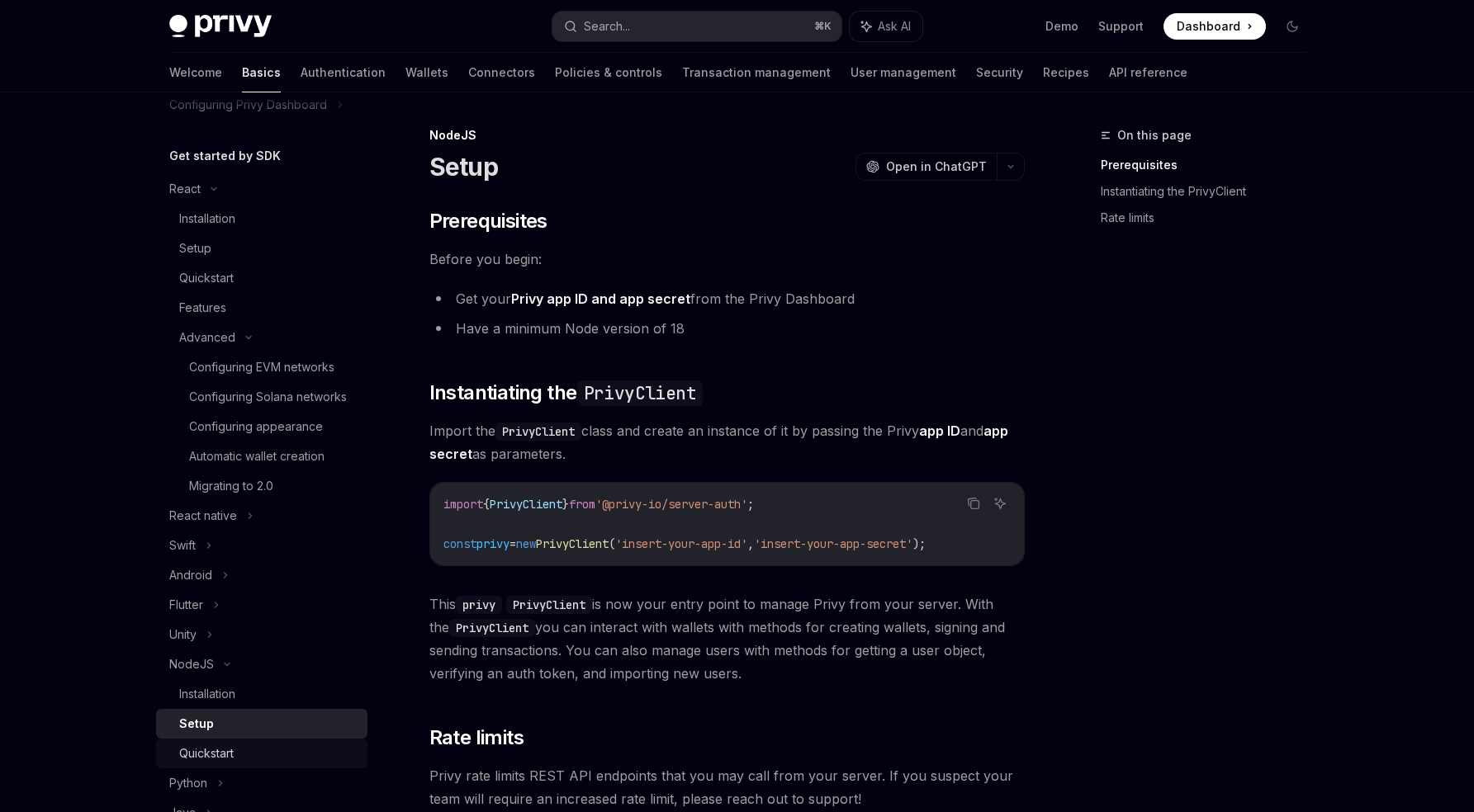
click at [220, 761] on link "Quickstart" at bounding box center [262, 754] width 212 height 30
type textarea "*"
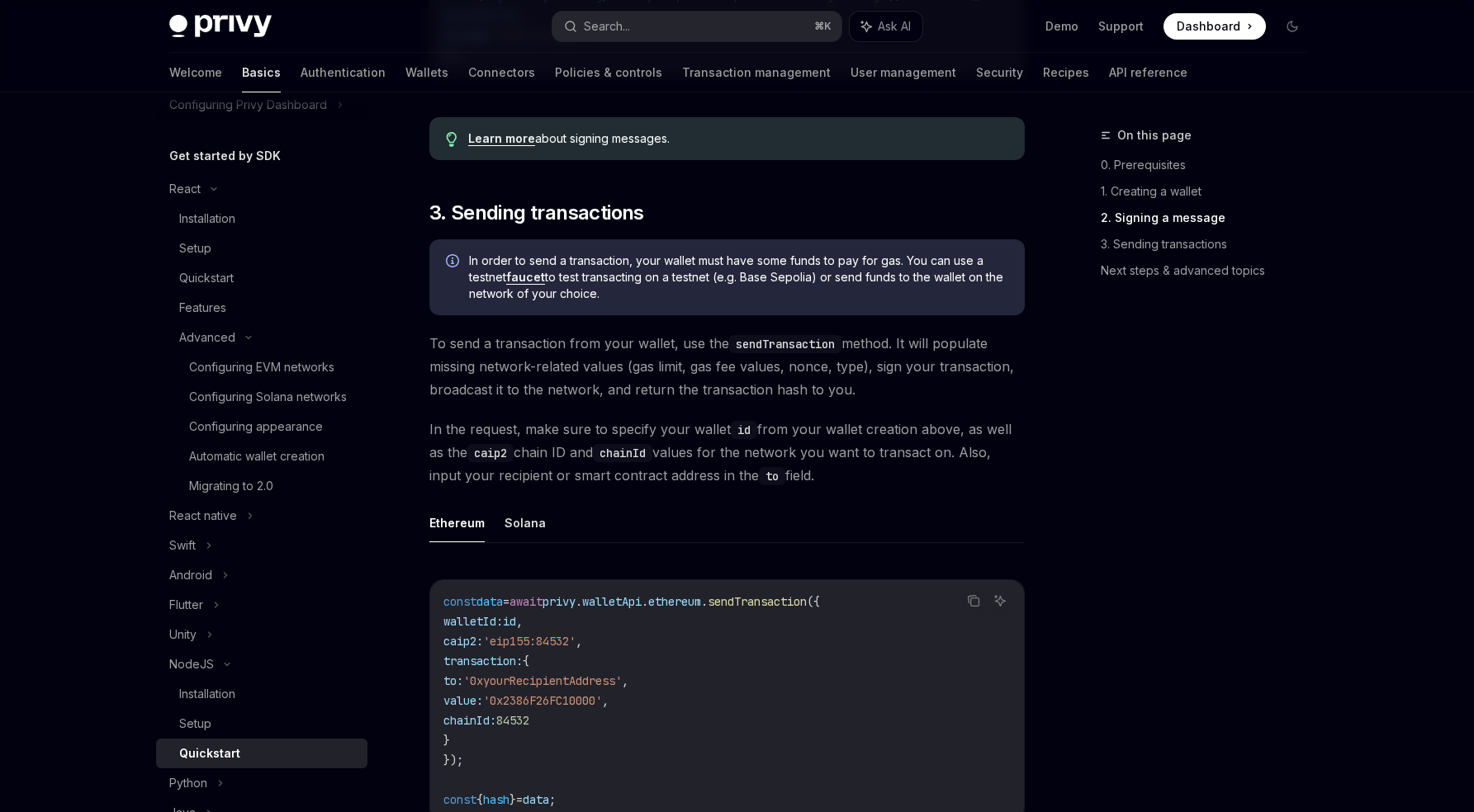
scroll to position [1653, 0]
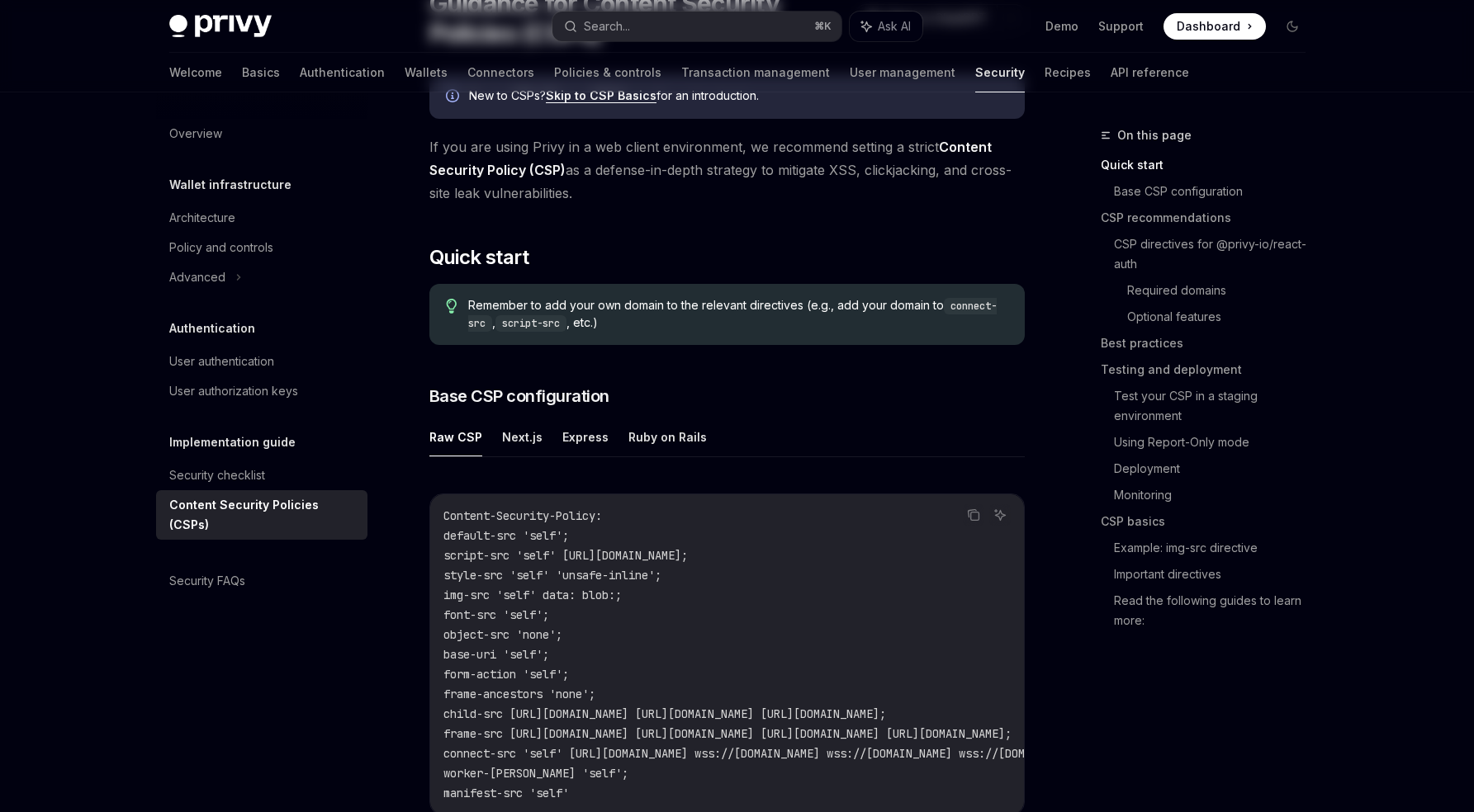
scroll to position [317, 0]
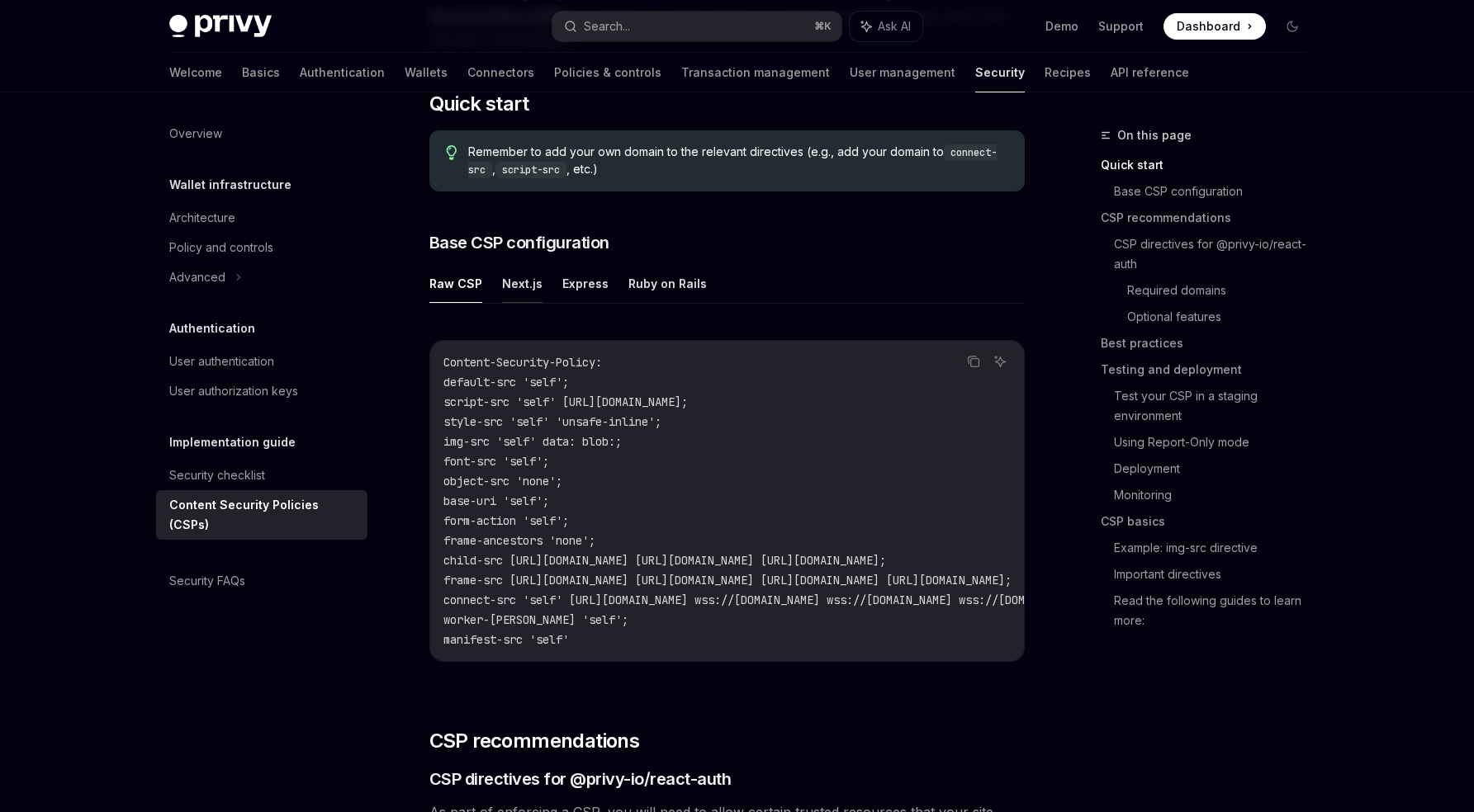
click at [527, 282] on button "Next.js" at bounding box center [522, 284] width 41 height 39
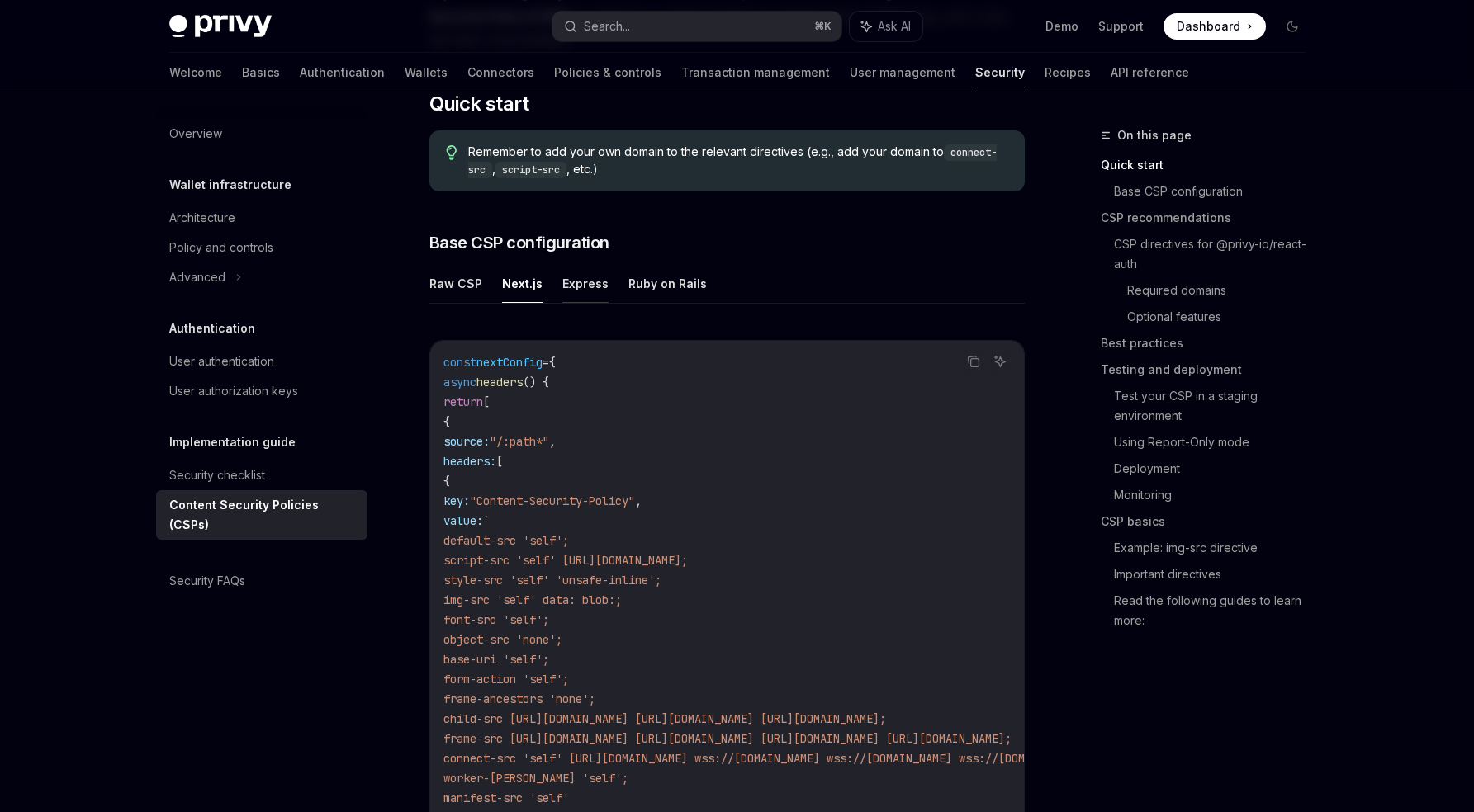
click at [585, 282] on button "Express" at bounding box center [586, 284] width 46 height 39
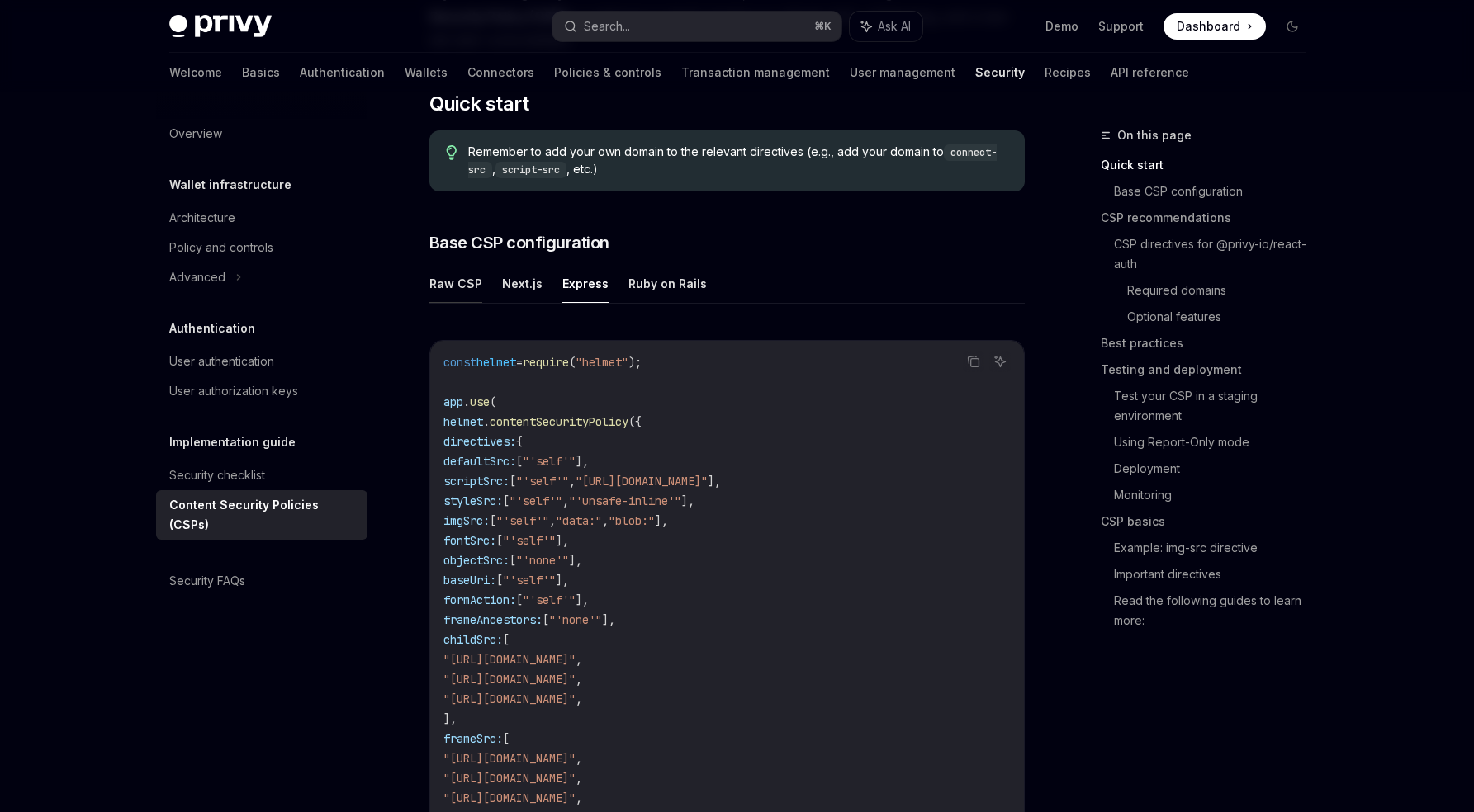
click at [465, 286] on button "Raw CSP" at bounding box center [456, 284] width 53 height 39
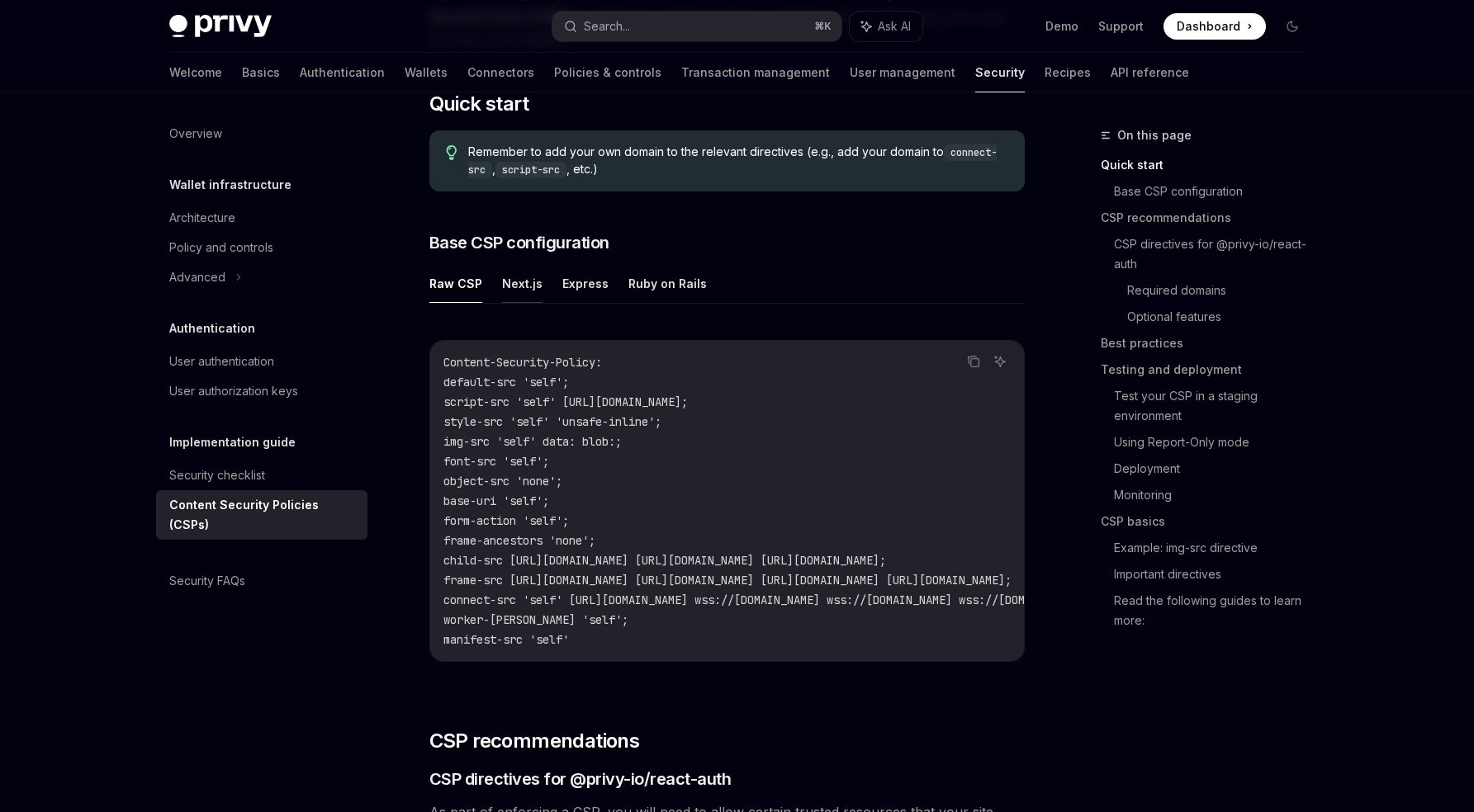
click at [513, 286] on button "Next.js" at bounding box center [522, 284] width 41 height 39
type textarea "*"
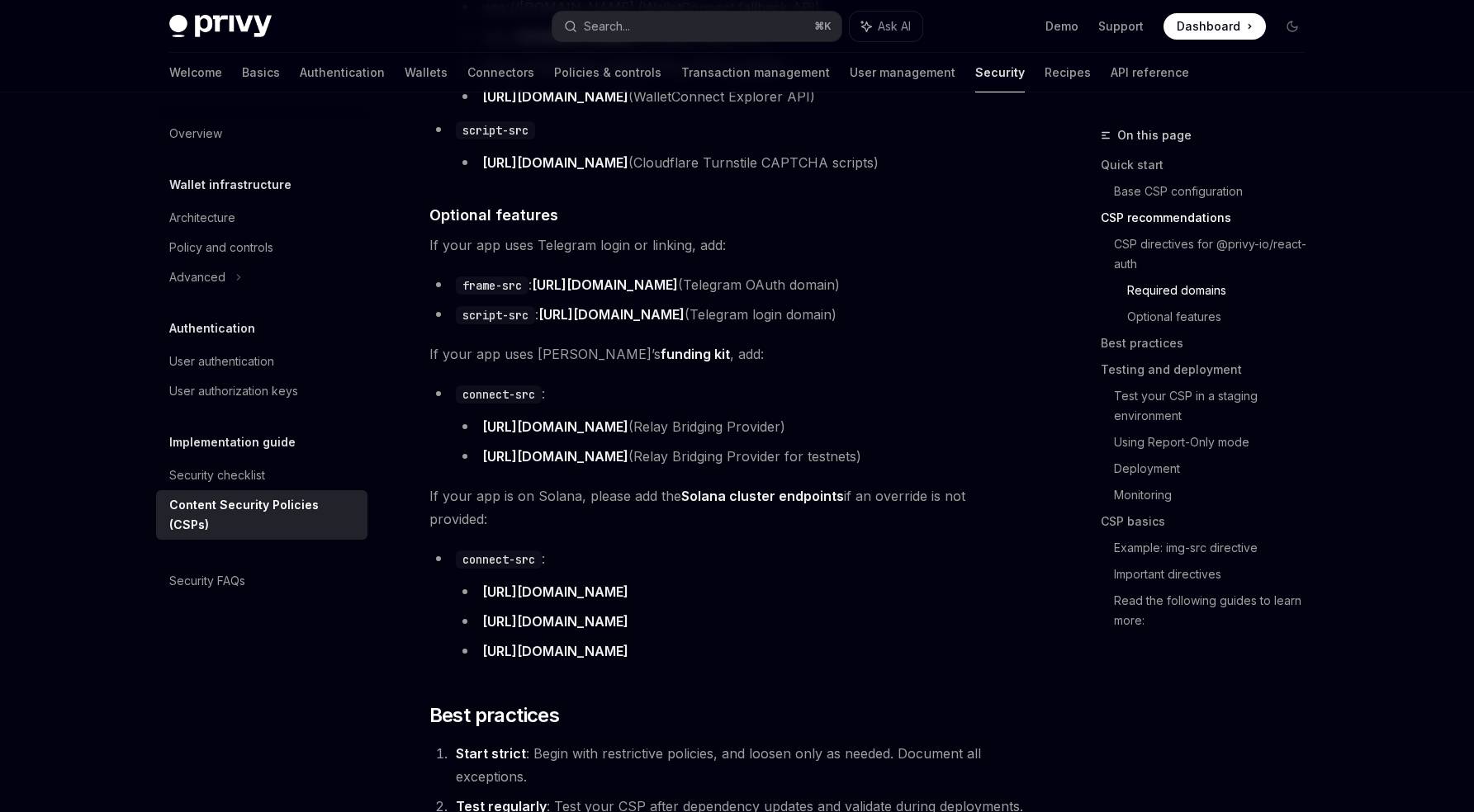
scroll to position [2173, 0]
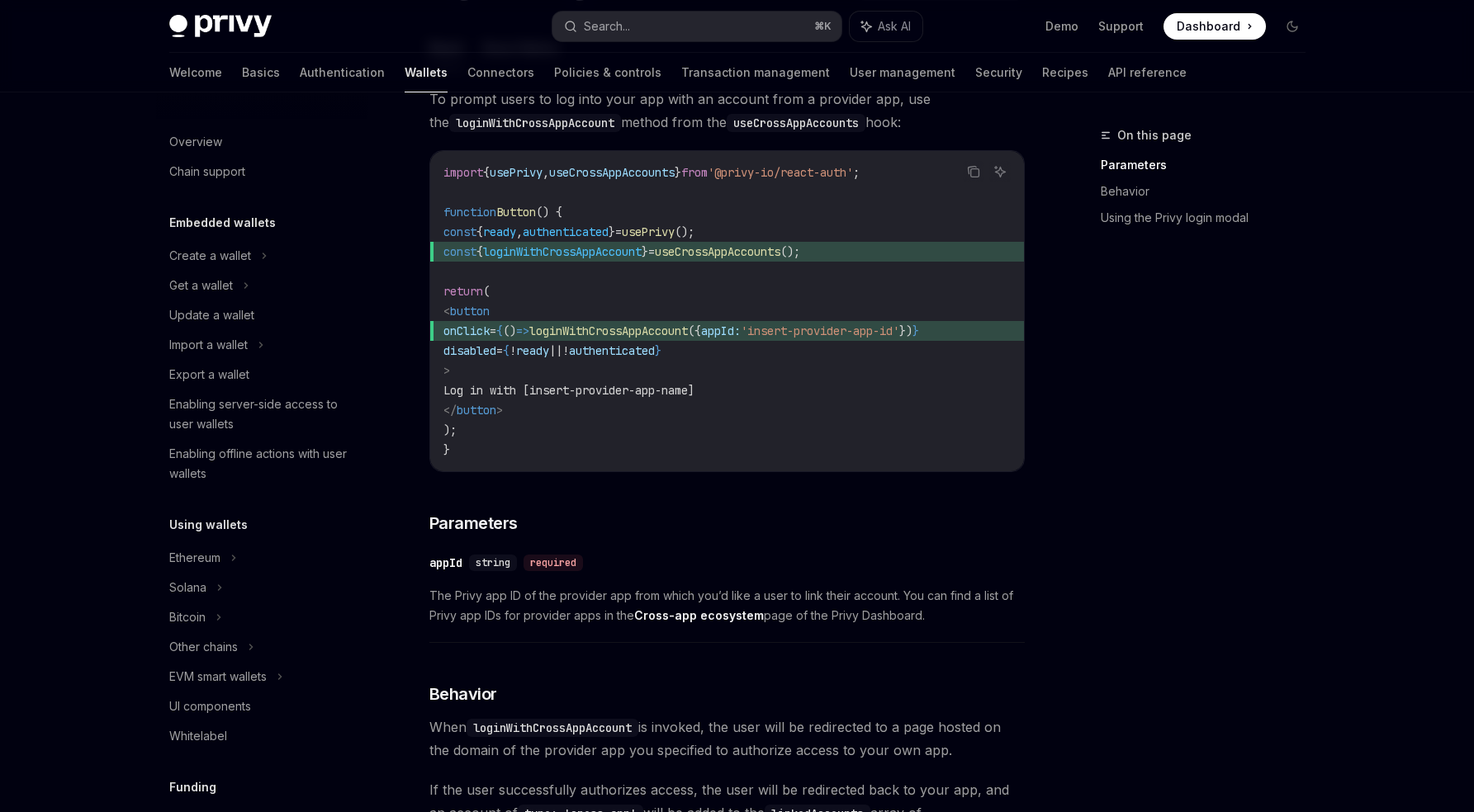
scroll to position [823, 0]
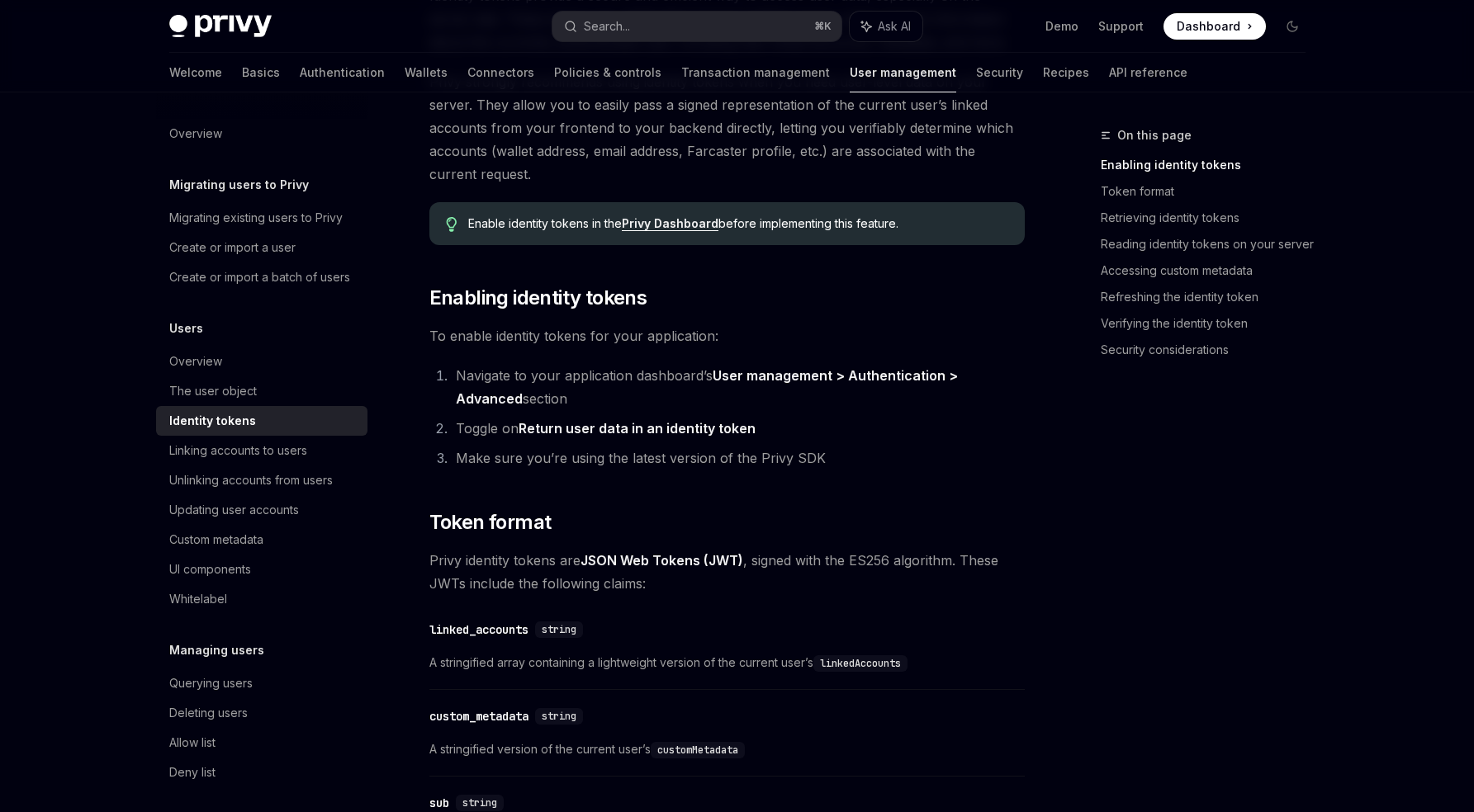
scroll to position [142, 0]
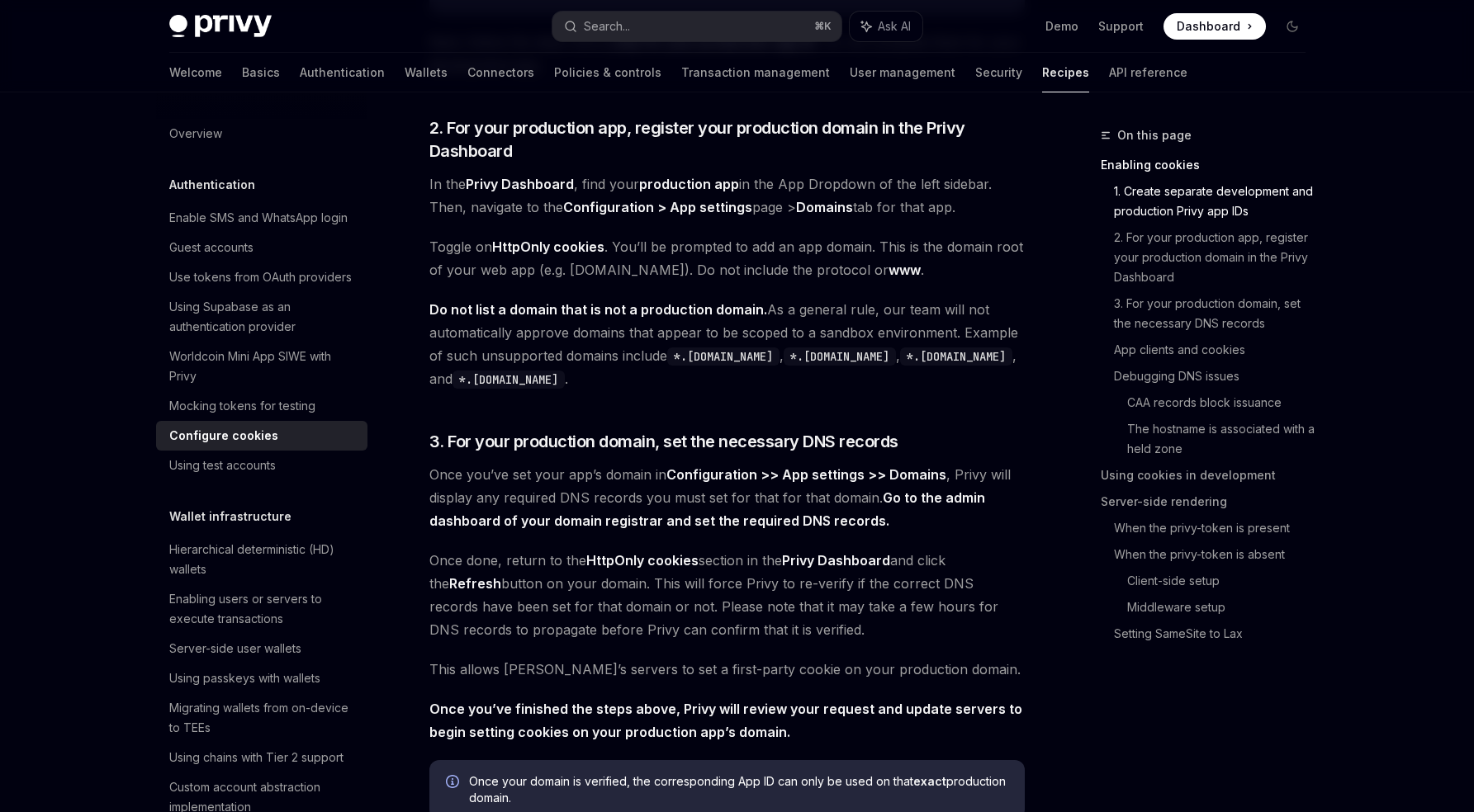
scroll to position [959, 0]
